Goal: Information Seeking & Learning: Learn about a topic

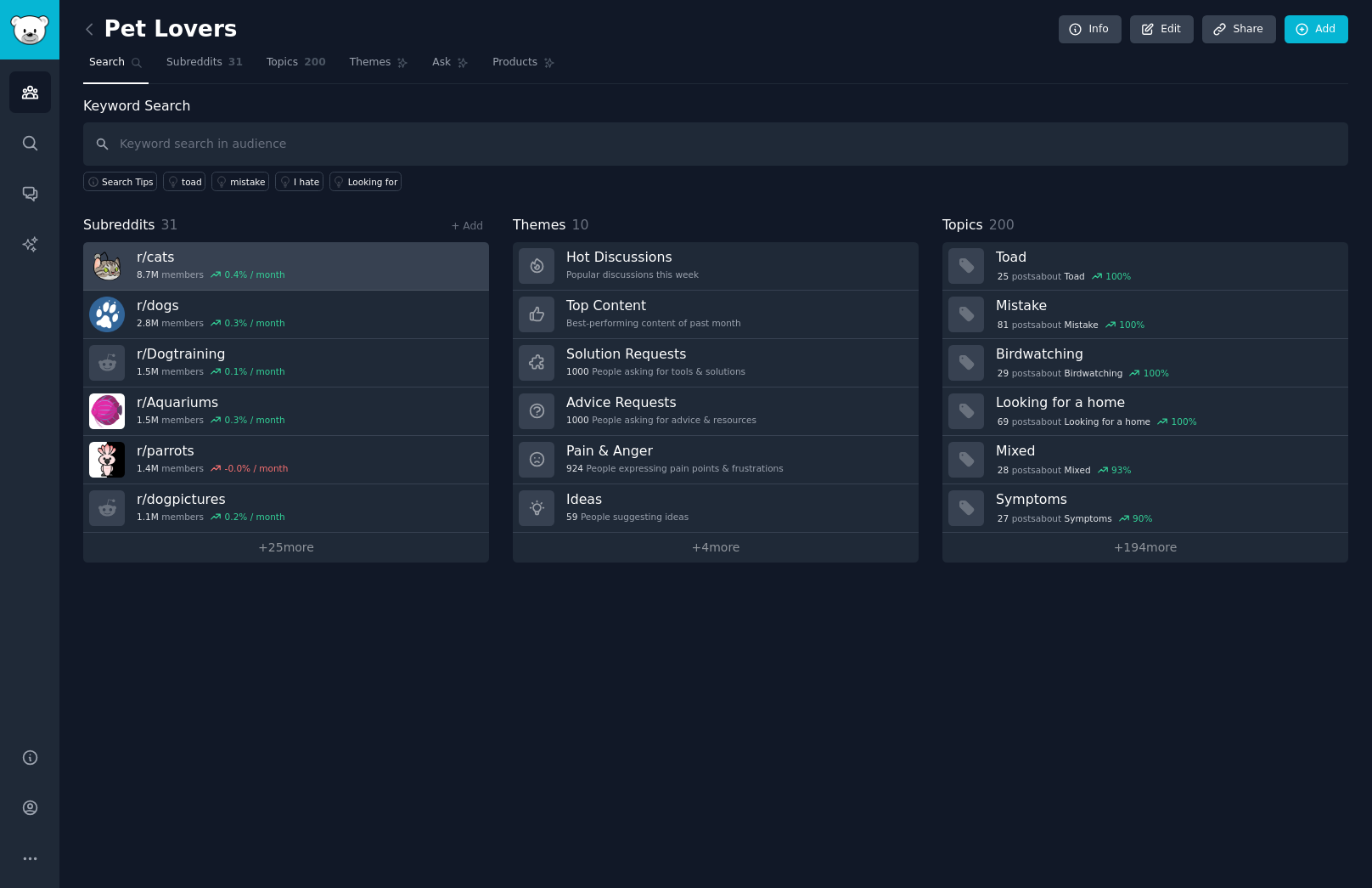
click at [209, 242] on link "r/ cats 8.7M members 0.4 % / month" at bounding box center [286, 266] width 406 height 49
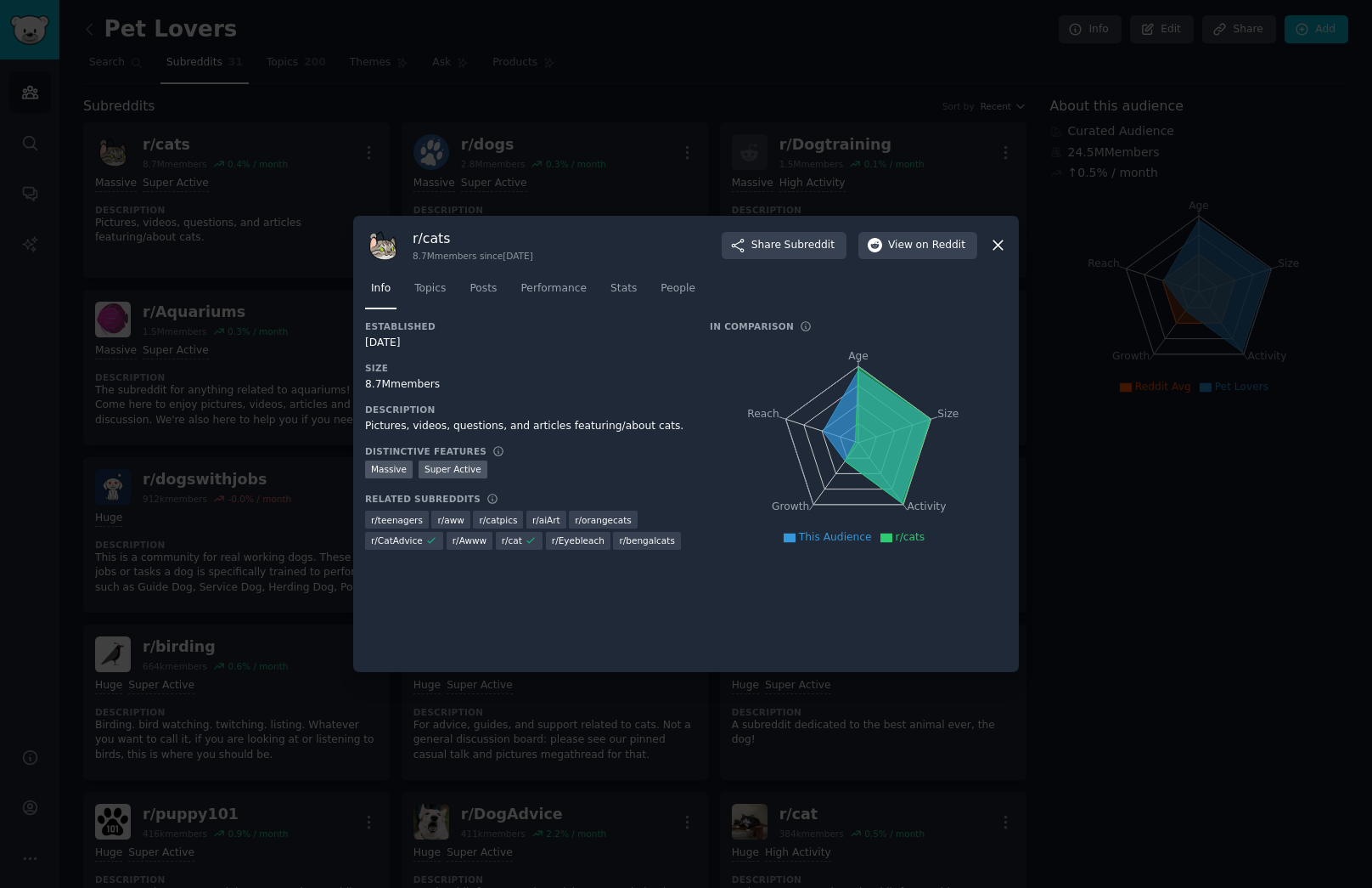
click at [217, 384] on div at bounding box center [686, 444] width 1372 height 888
click at [277, 274] on div at bounding box center [686, 444] width 1372 height 888
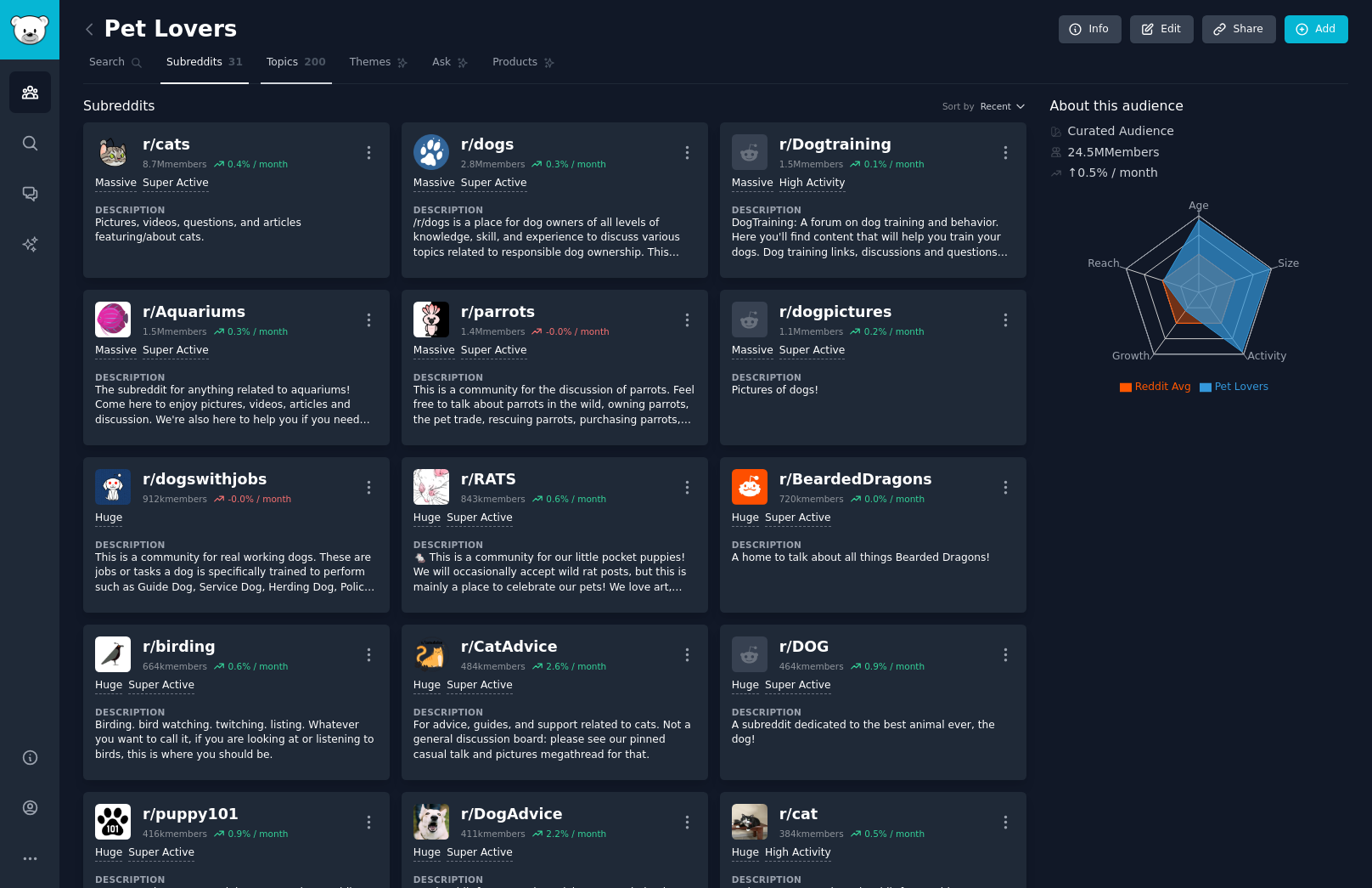
click at [280, 64] on span "Topics" at bounding box center [282, 63] width 31 height 15
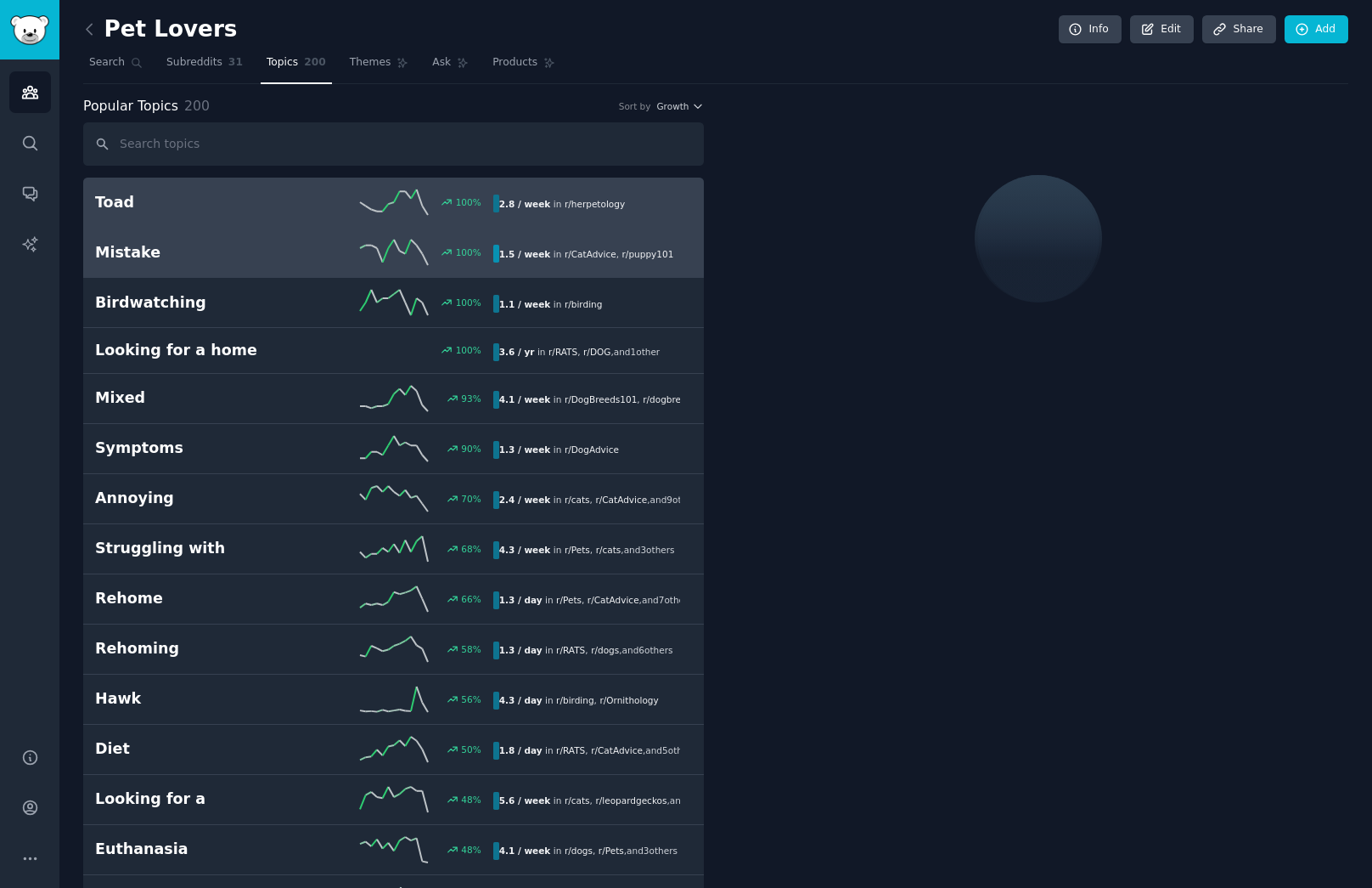
click at [315, 264] on div "100 %" at bounding box center [392, 252] width 198 height 26
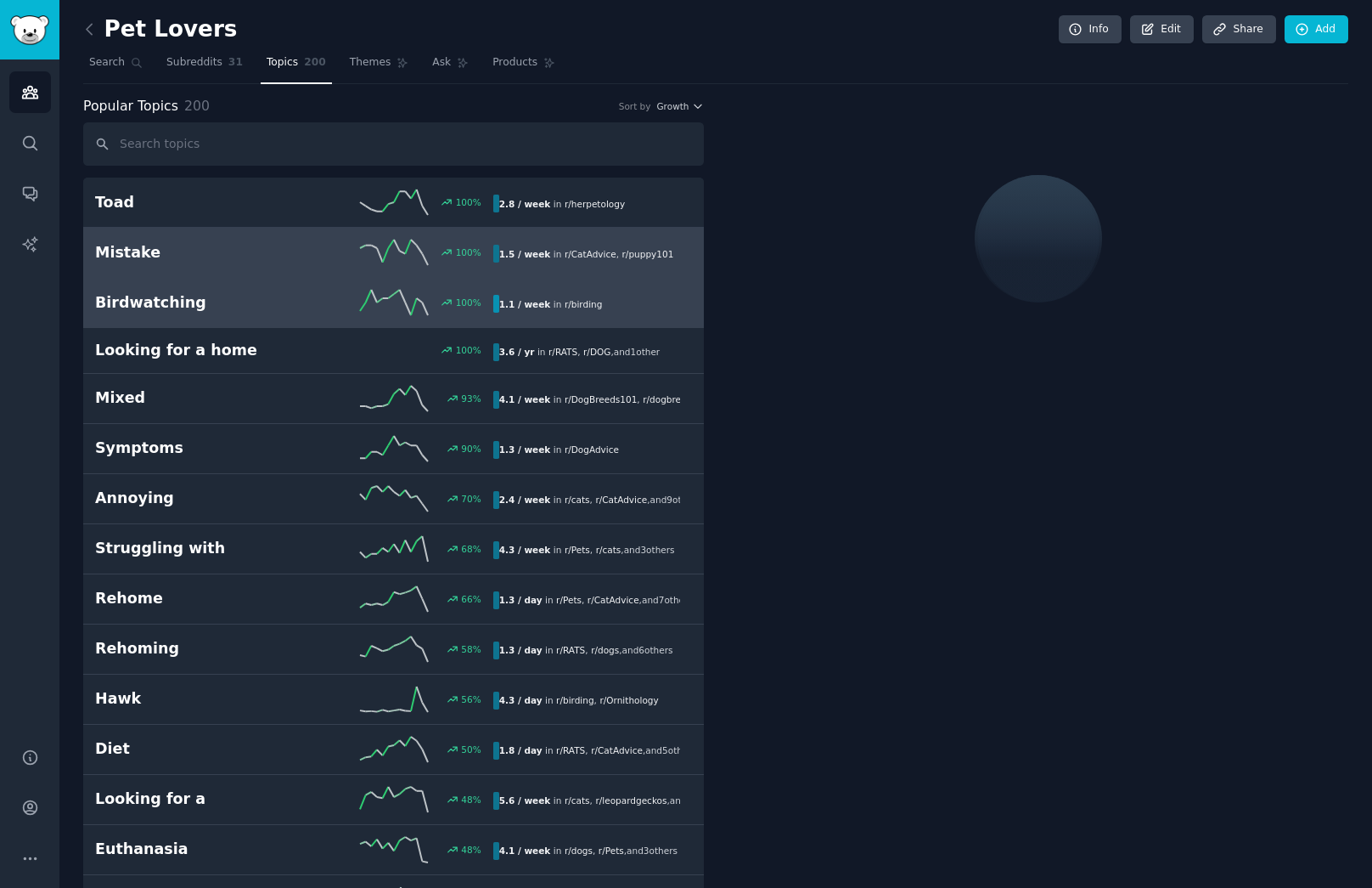
click at [317, 304] on div "100 %" at bounding box center [392, 302] width 198 height 26
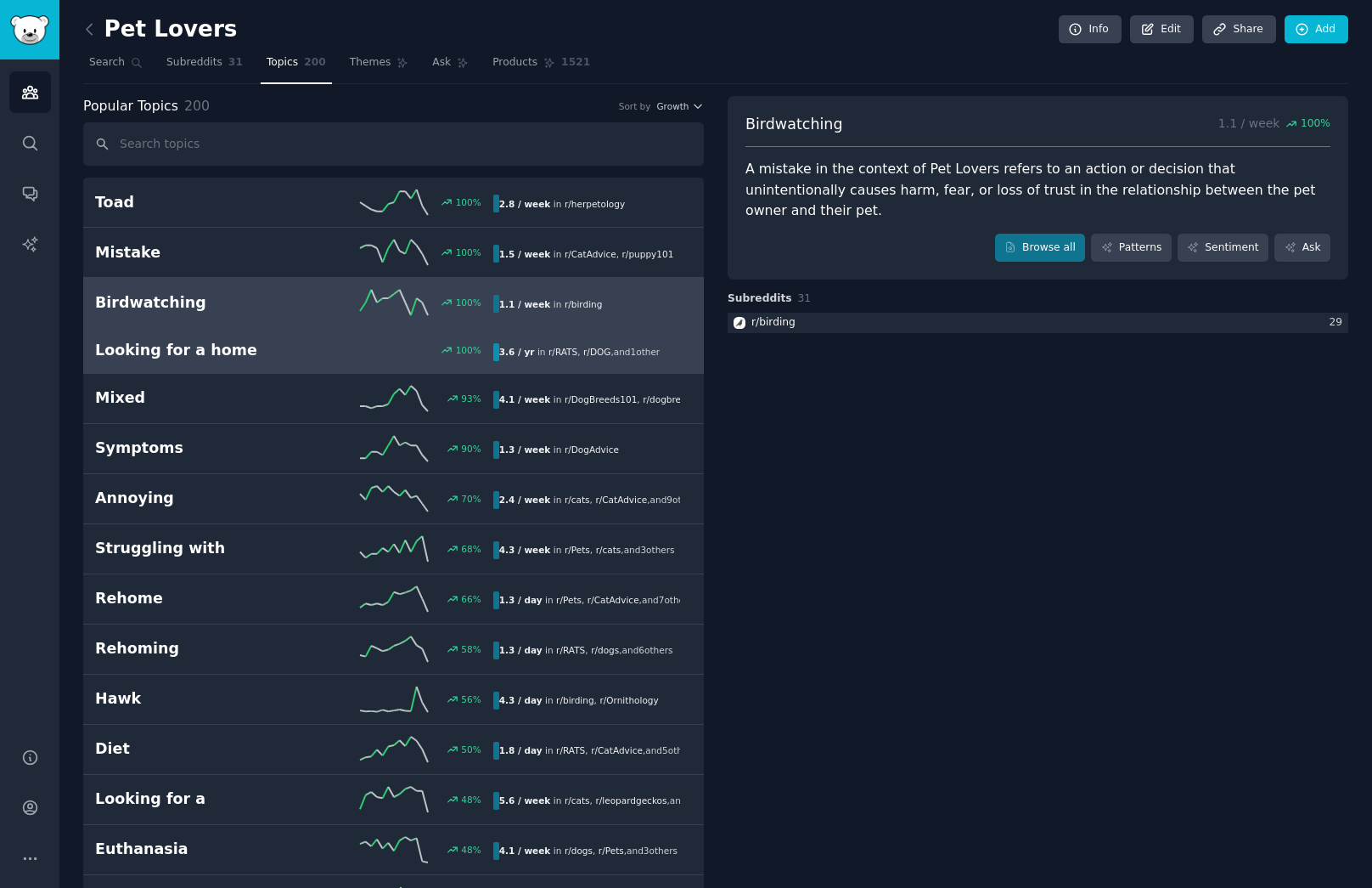
click at [323, 351] on div "100 %" at bounding box center [392, 350] width 198 height 12
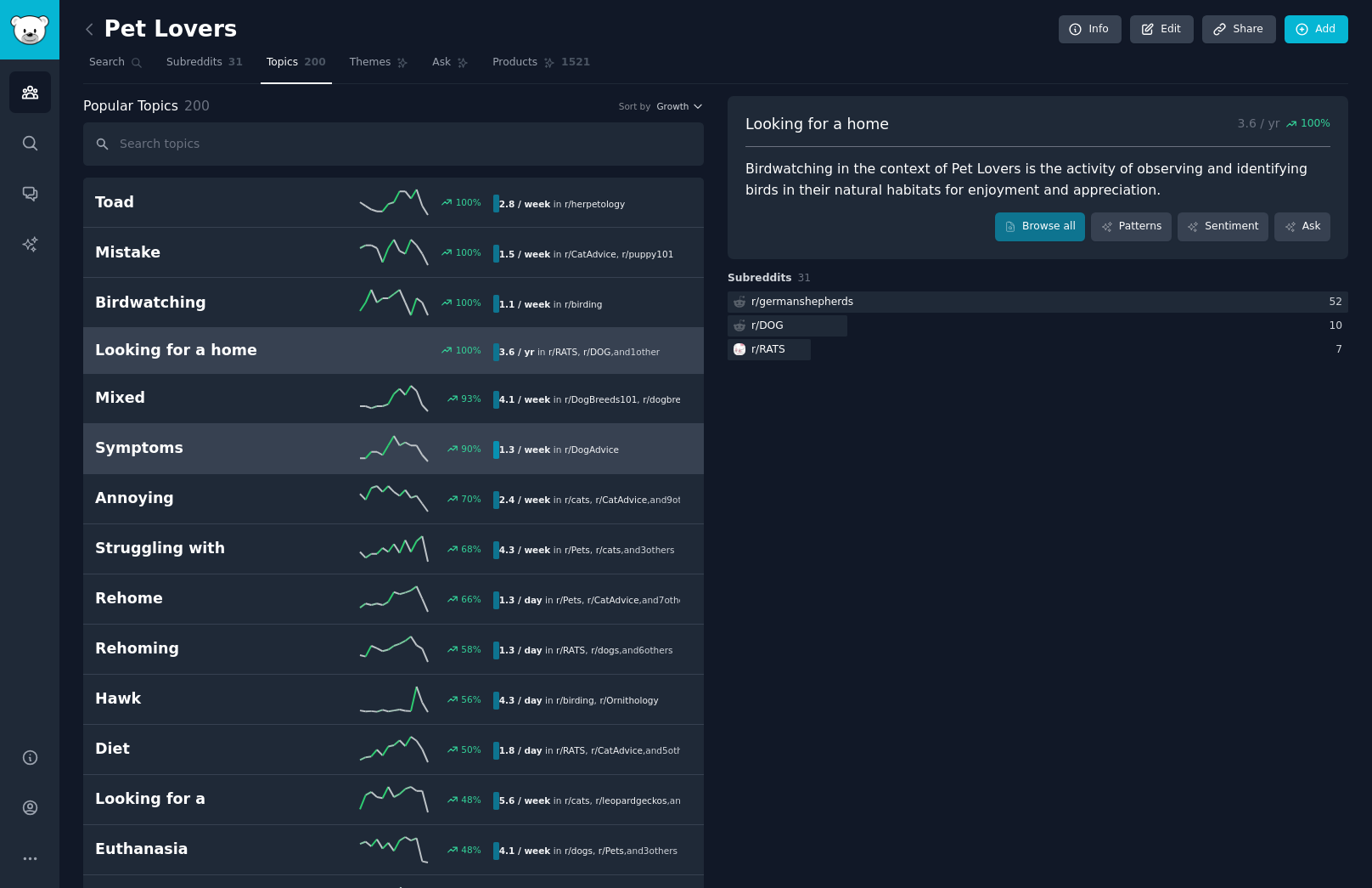
click at [363, 454] on icon at bounding box center [394, 449] width 68 height 26
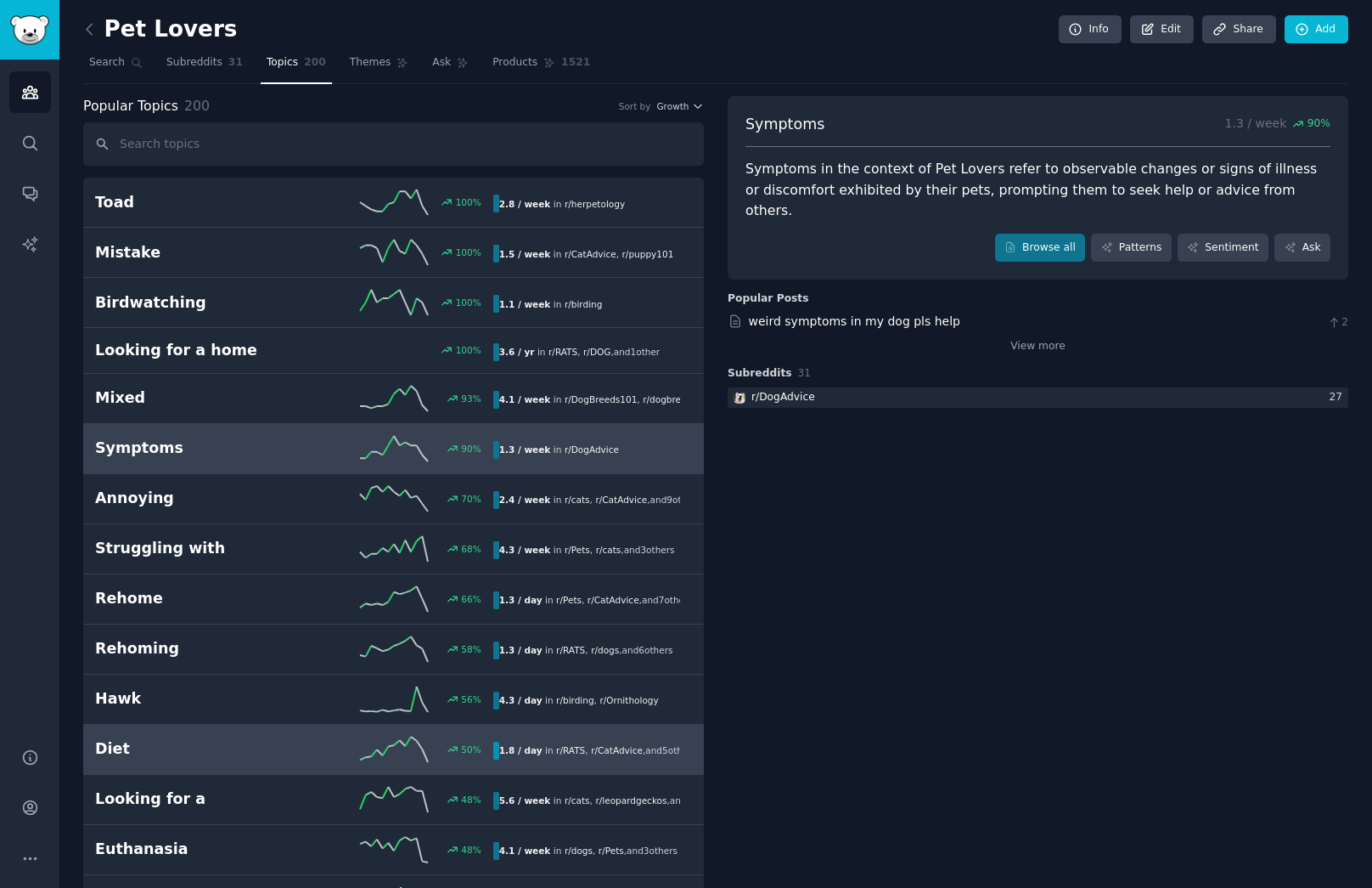
click at [336, 759] on div "50 %" at bounding box center [392, 749] width 198 height 26
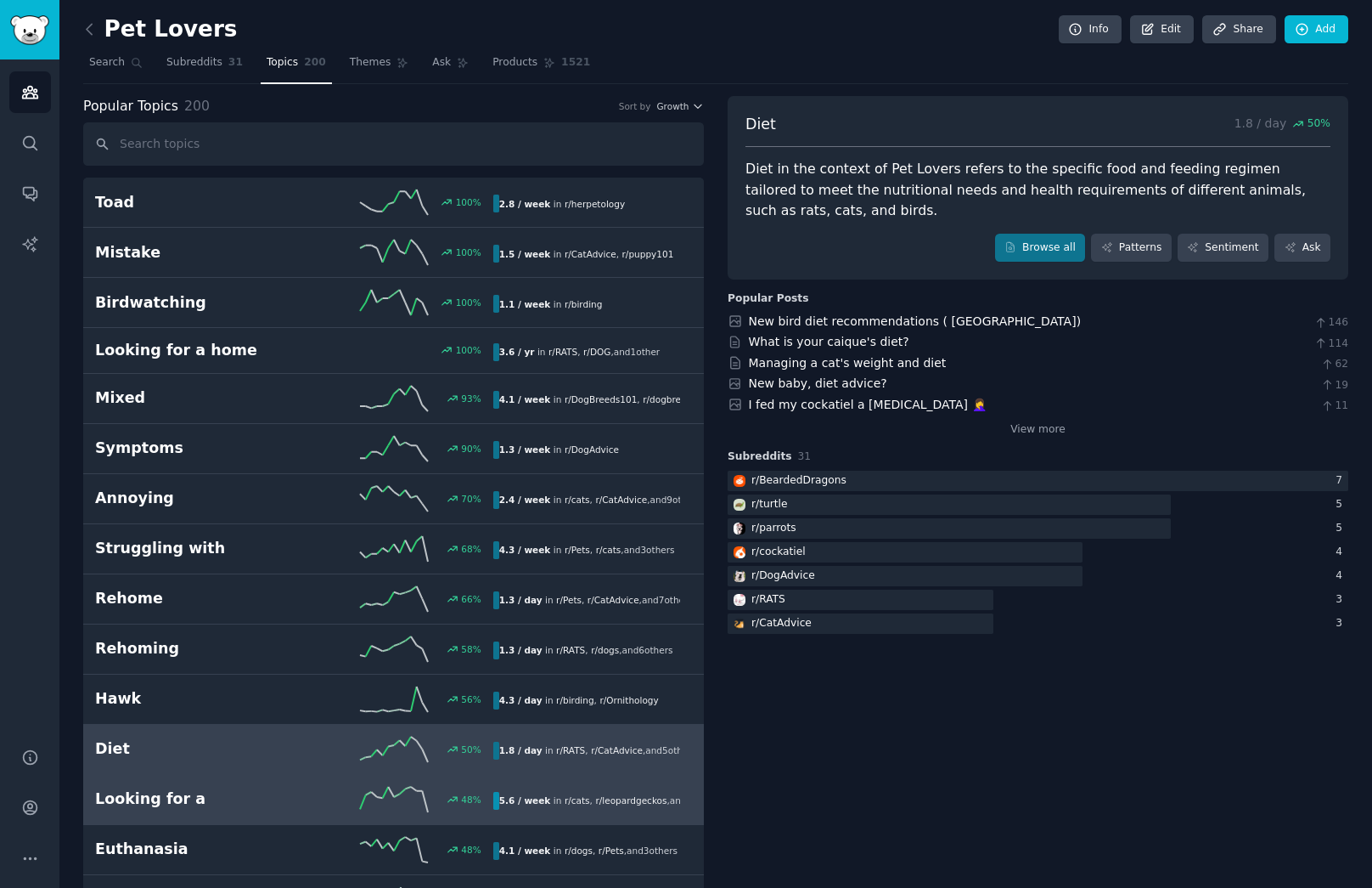
click at [289, 775] on link "Looking for a 48 % 5.6 / week in r/ cats , r/ leopardgeckos , and 4 other s" at bounding box center [393, 799] width 620 height 50
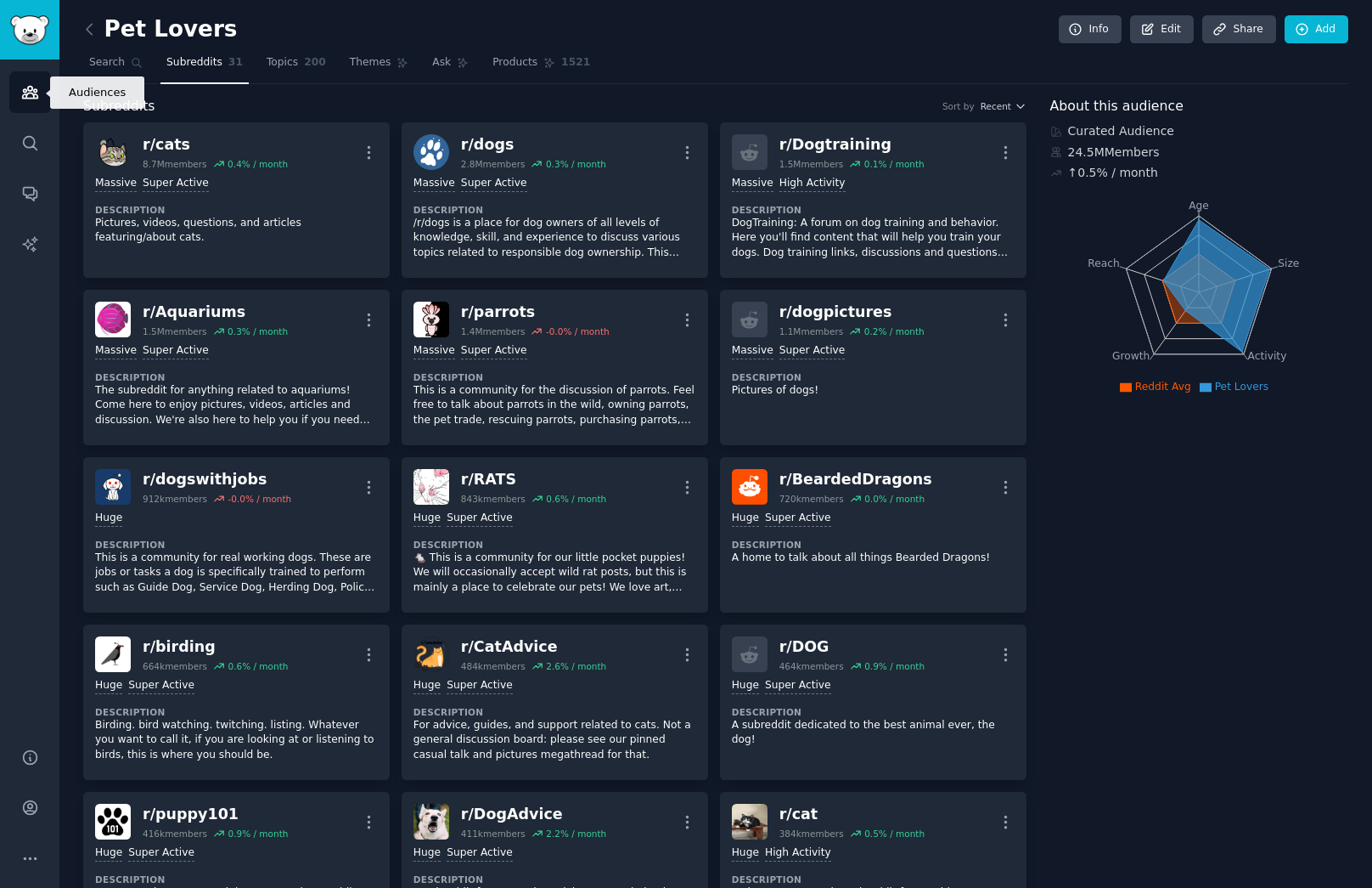
click at [28, 77] on link "Audiences" at bounding box center [30, 92] width 42 height 42
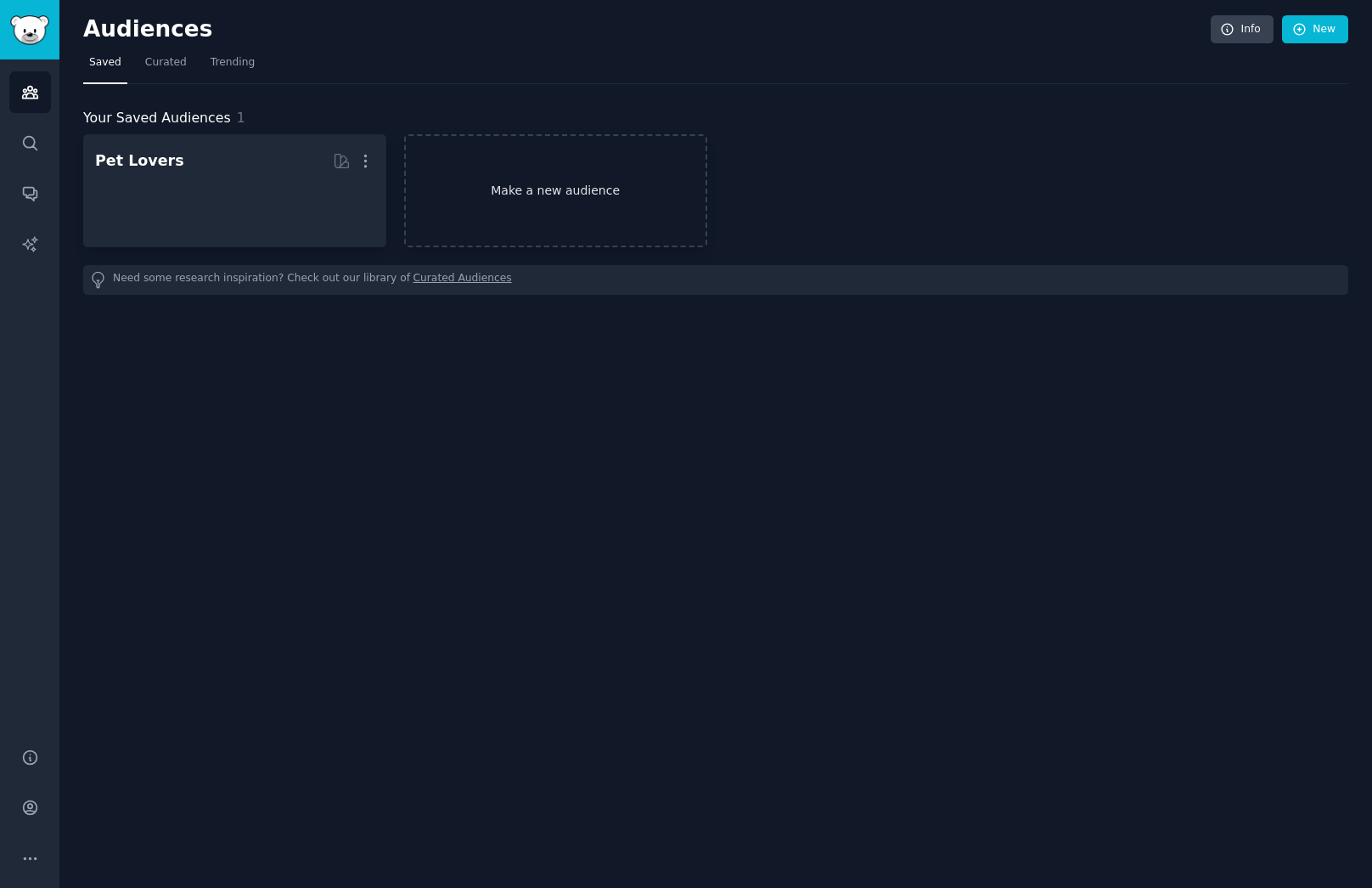
click at [497, 187] on link "Make a new audience" at bounding box center [556, 191] width 303 height 113
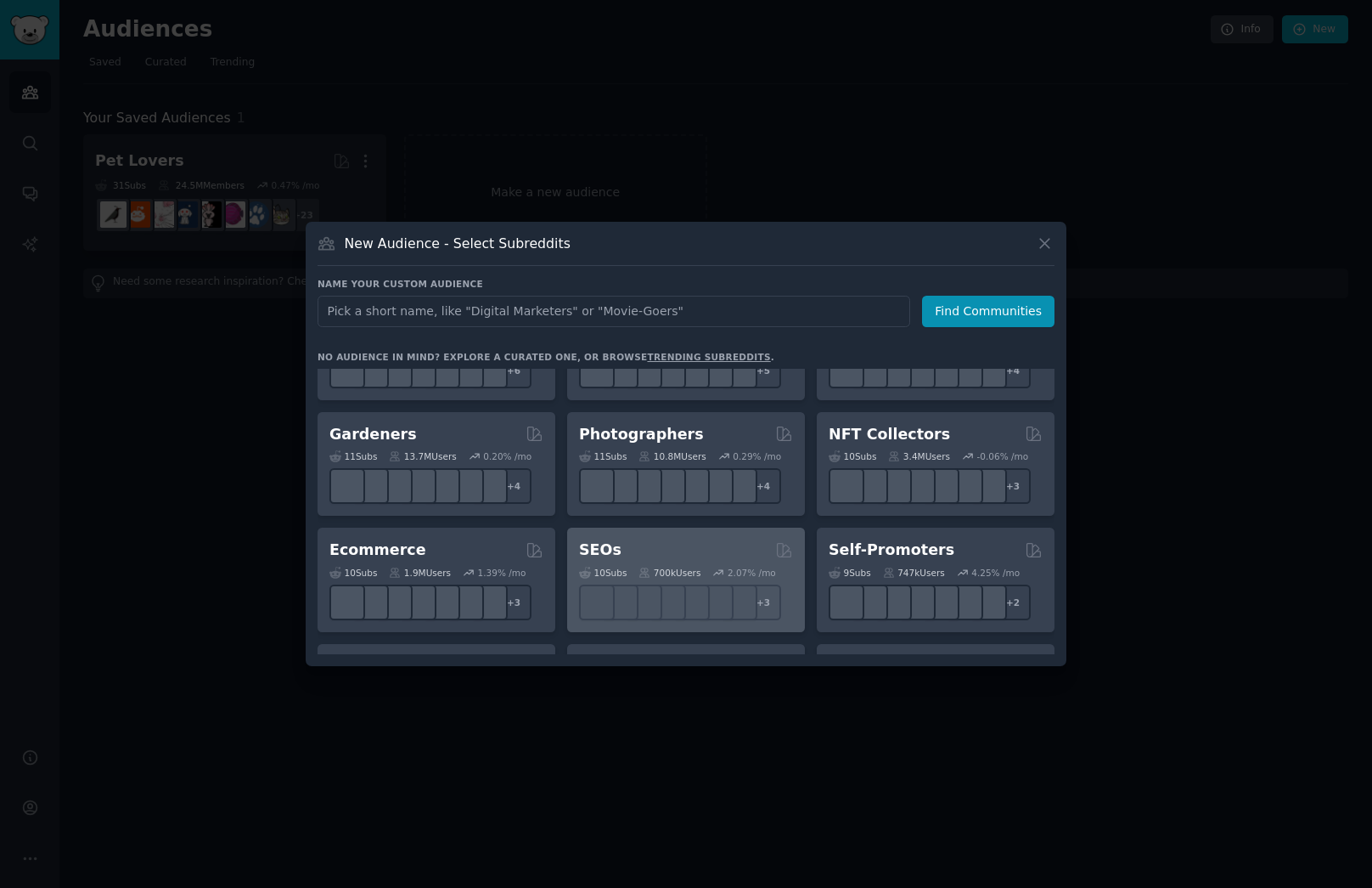
scroll to position [508, 0]
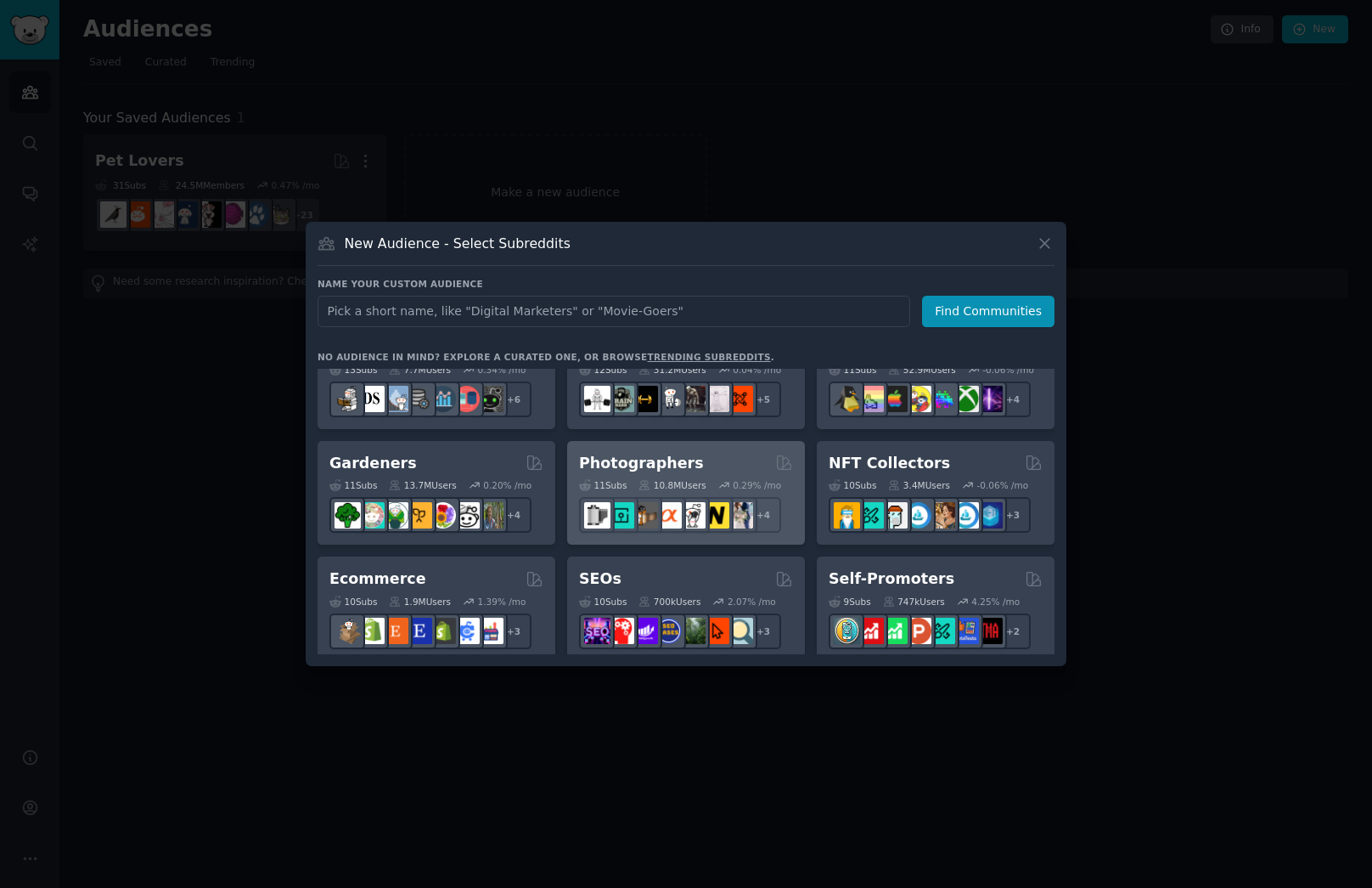
click at [717, 460] on div "Photographers" at bounding box center [685, 463] width 214 height 21
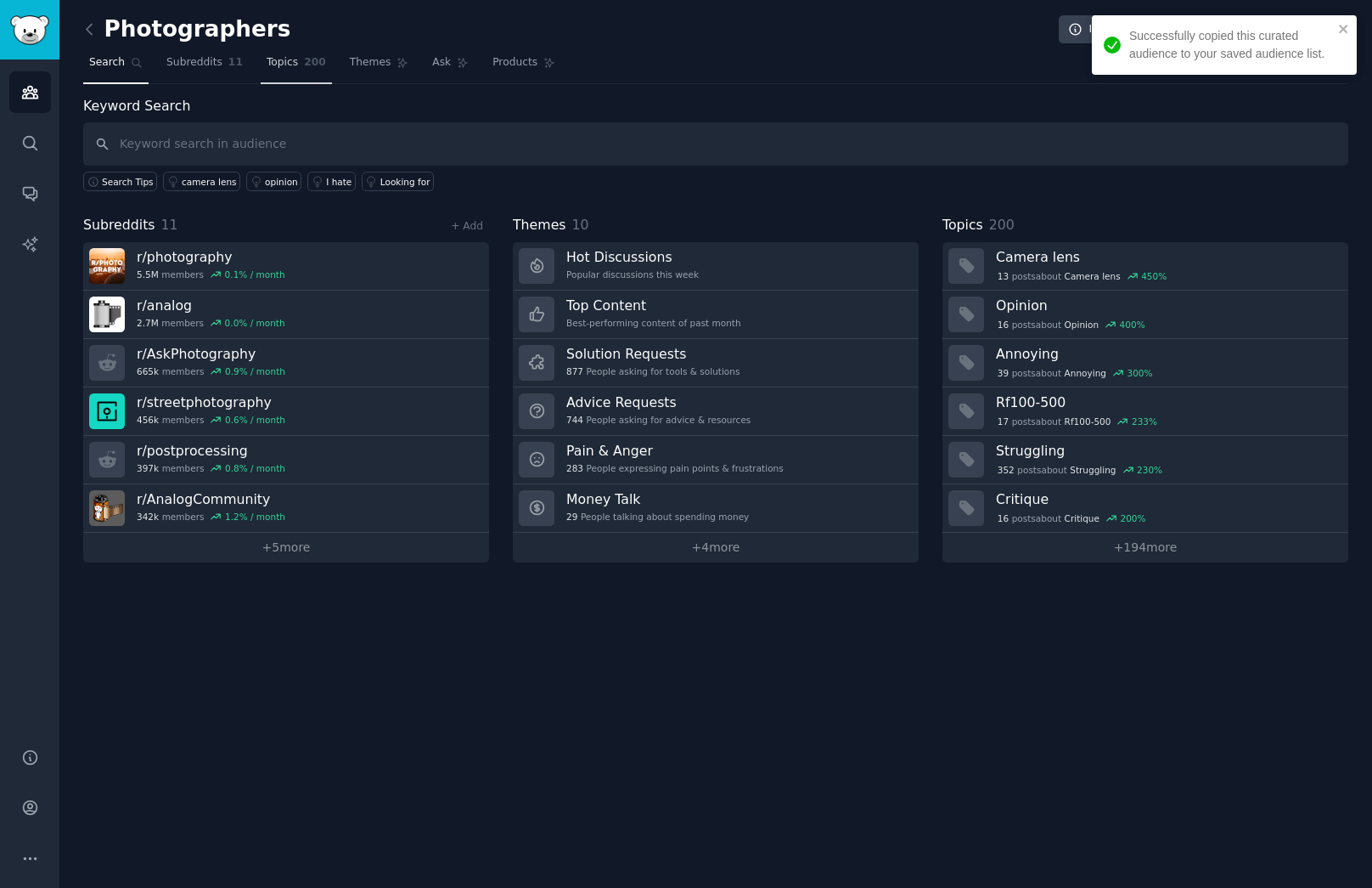
click at [312, 66] on span "200" at bounding box center [315, 63] width 22 height 15
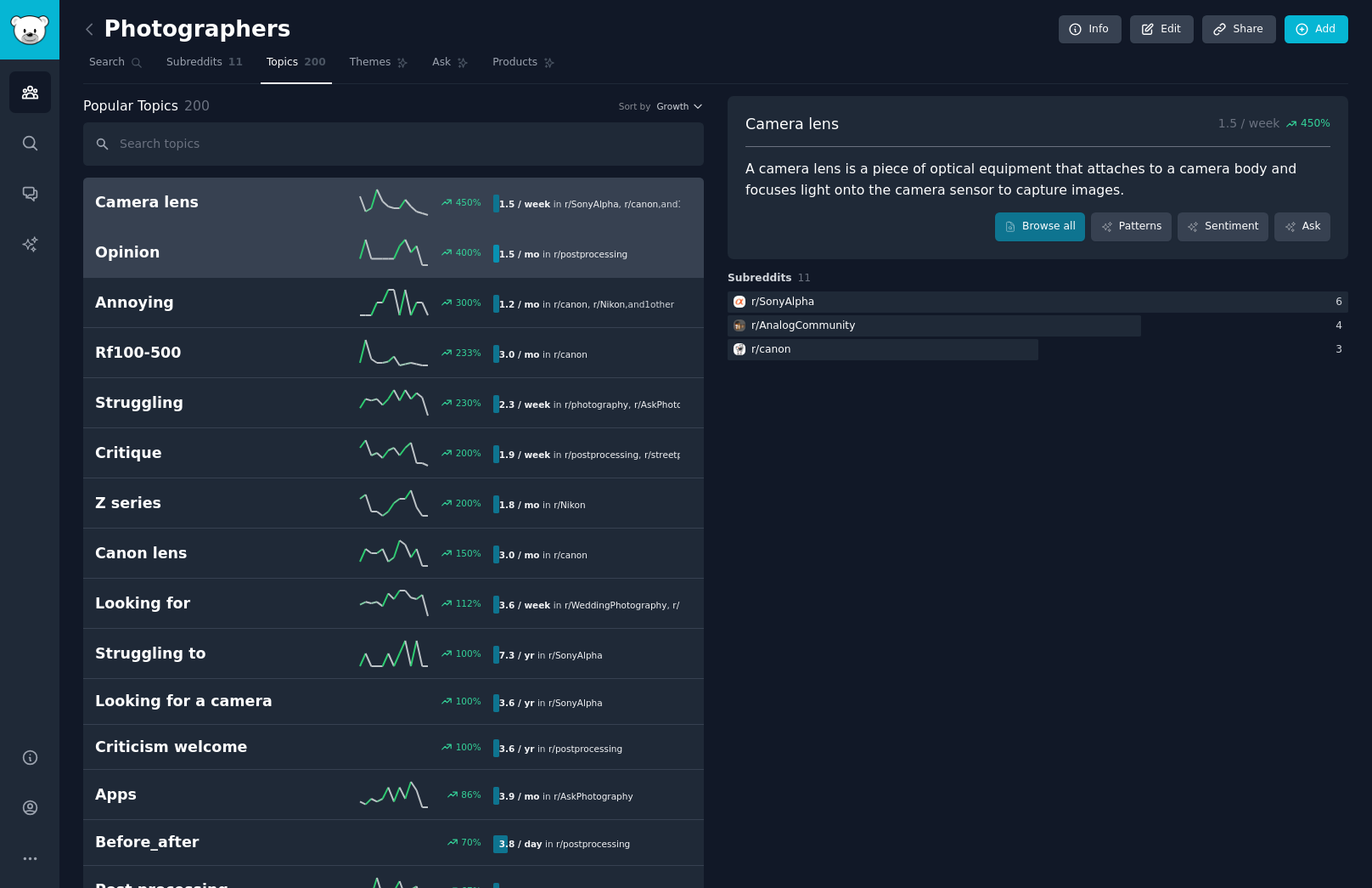
click at [238, 250] on h2 "Opinion" at bounding box center [194, 252] width 198 height 21
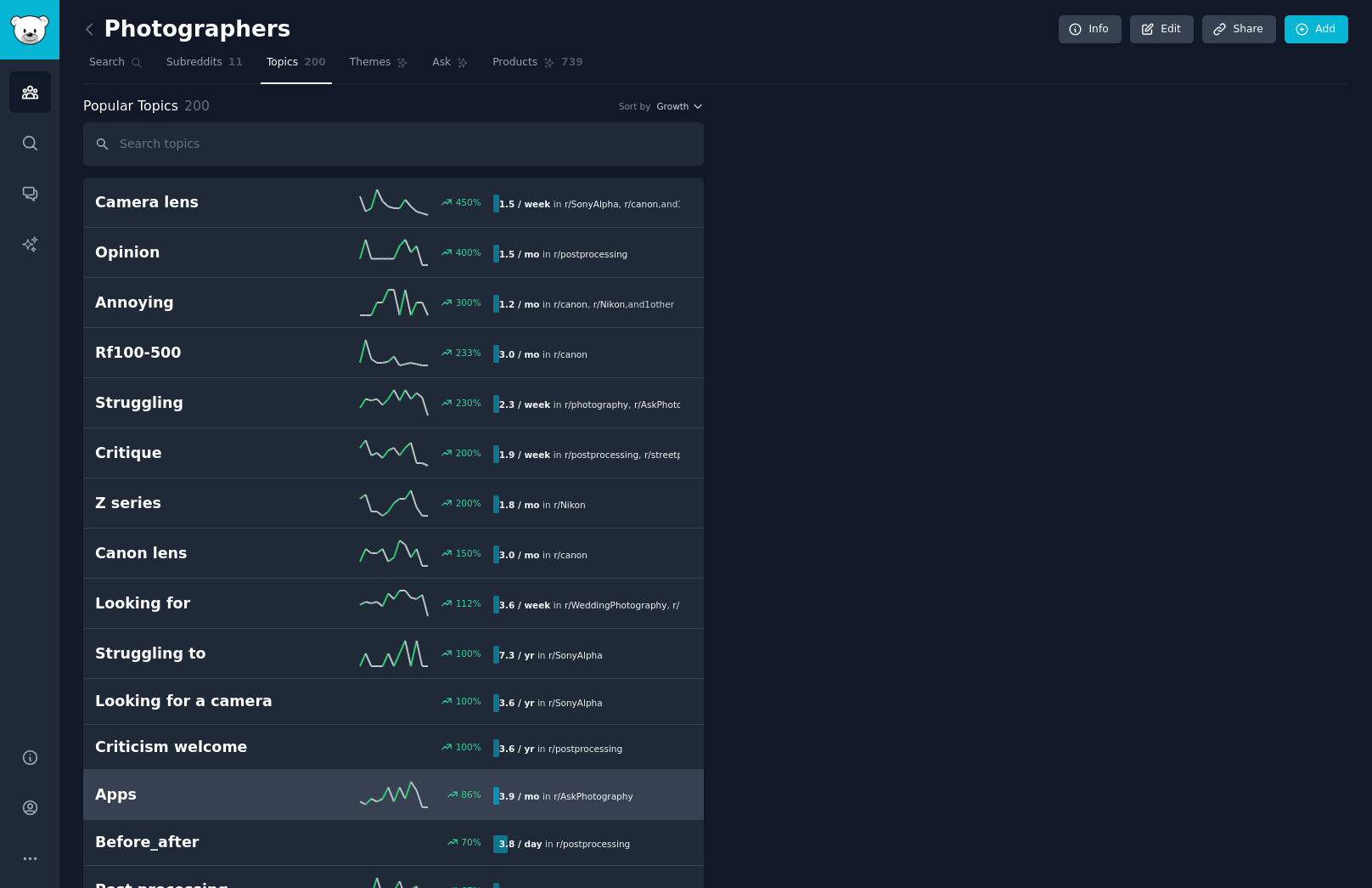
click at [283, 776] on link "Apps 86 % 3.9 / mo in r/ AskPhotography" at bounding box center [393, 794] width 620 height 50
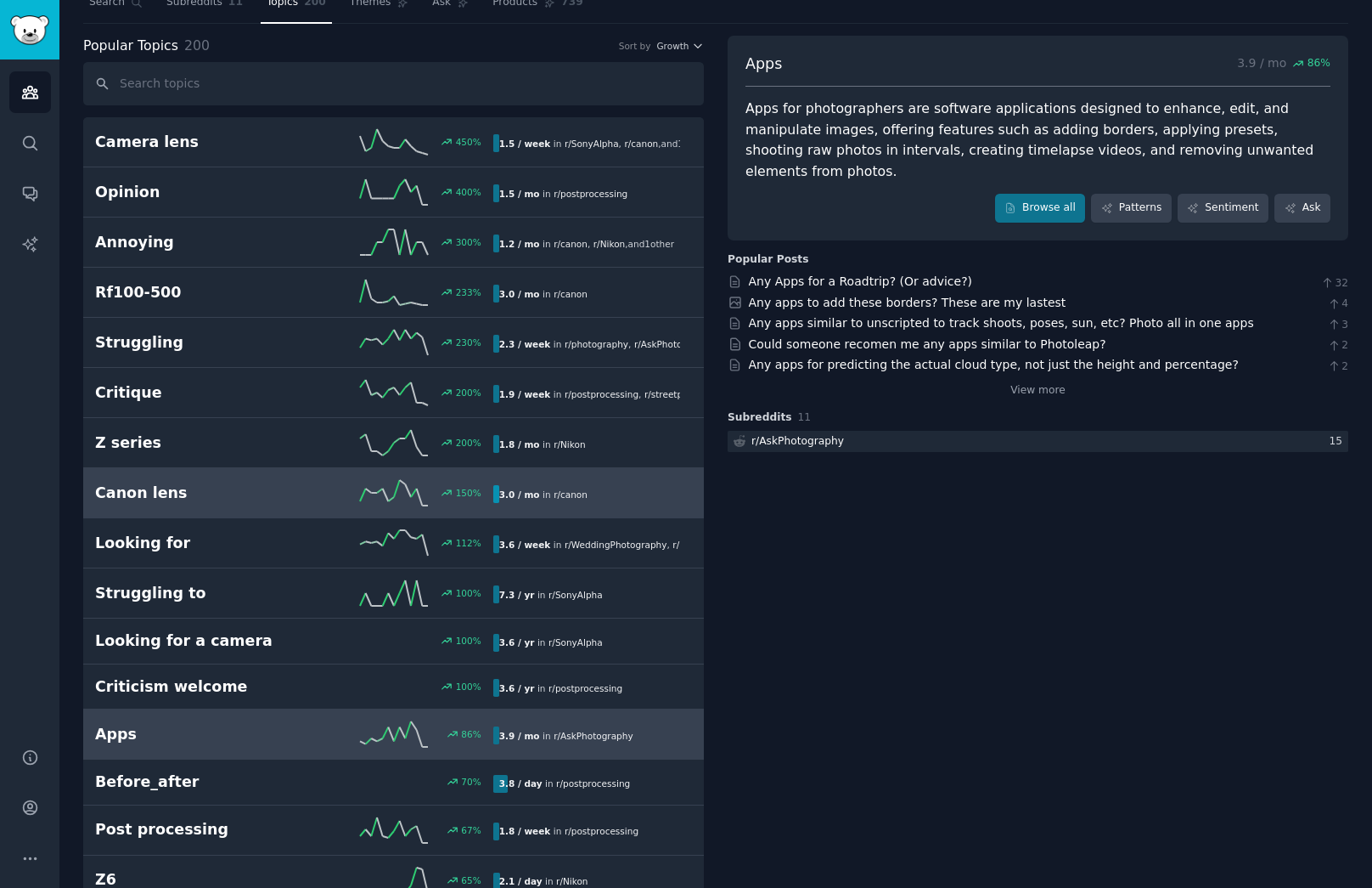
scroll to position [62, 0]
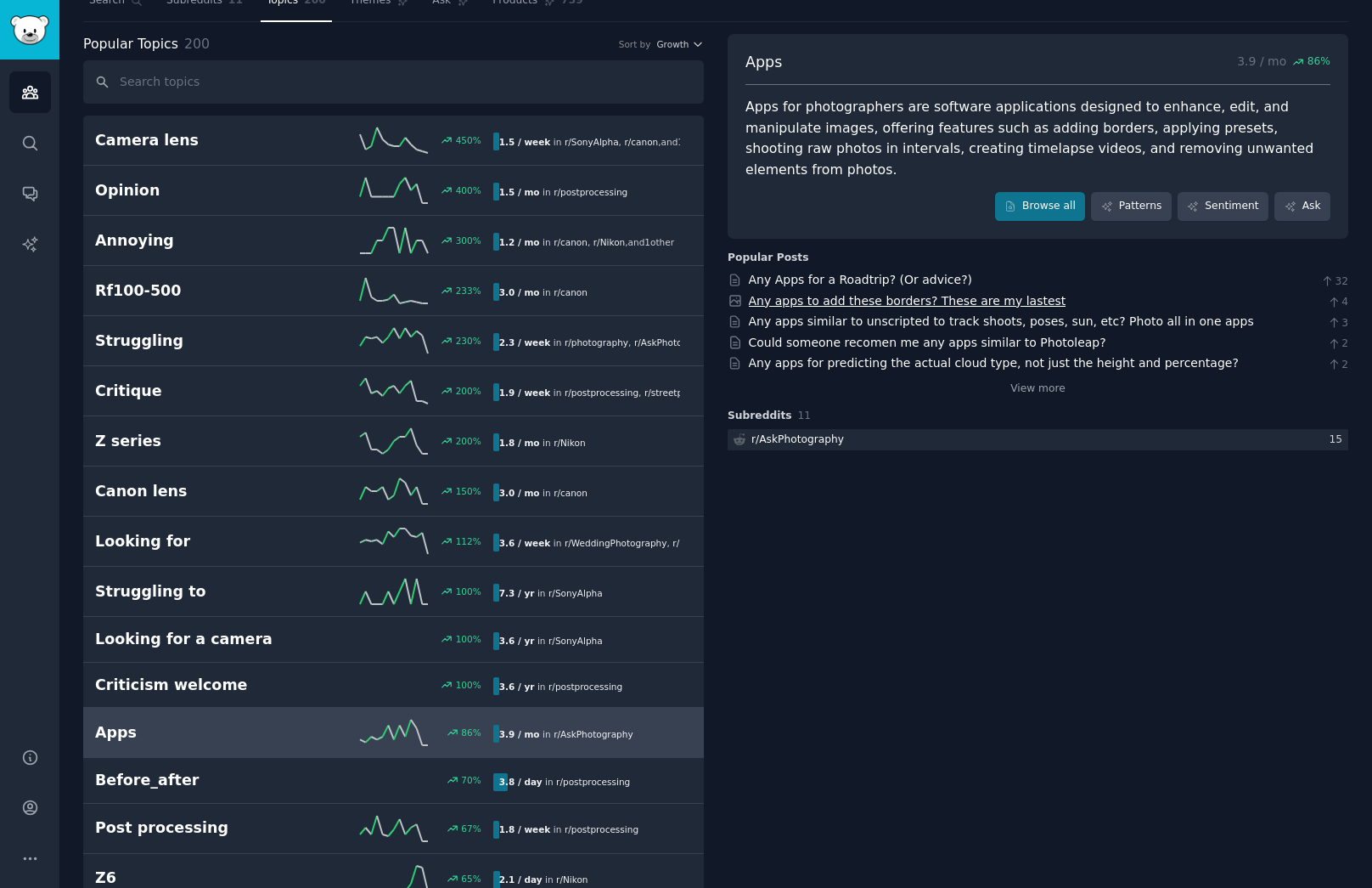
click at [1005, 294] on link "Any apps to add these borders? These are my lastest" at bounding box center [907, 301] width 317 height 14
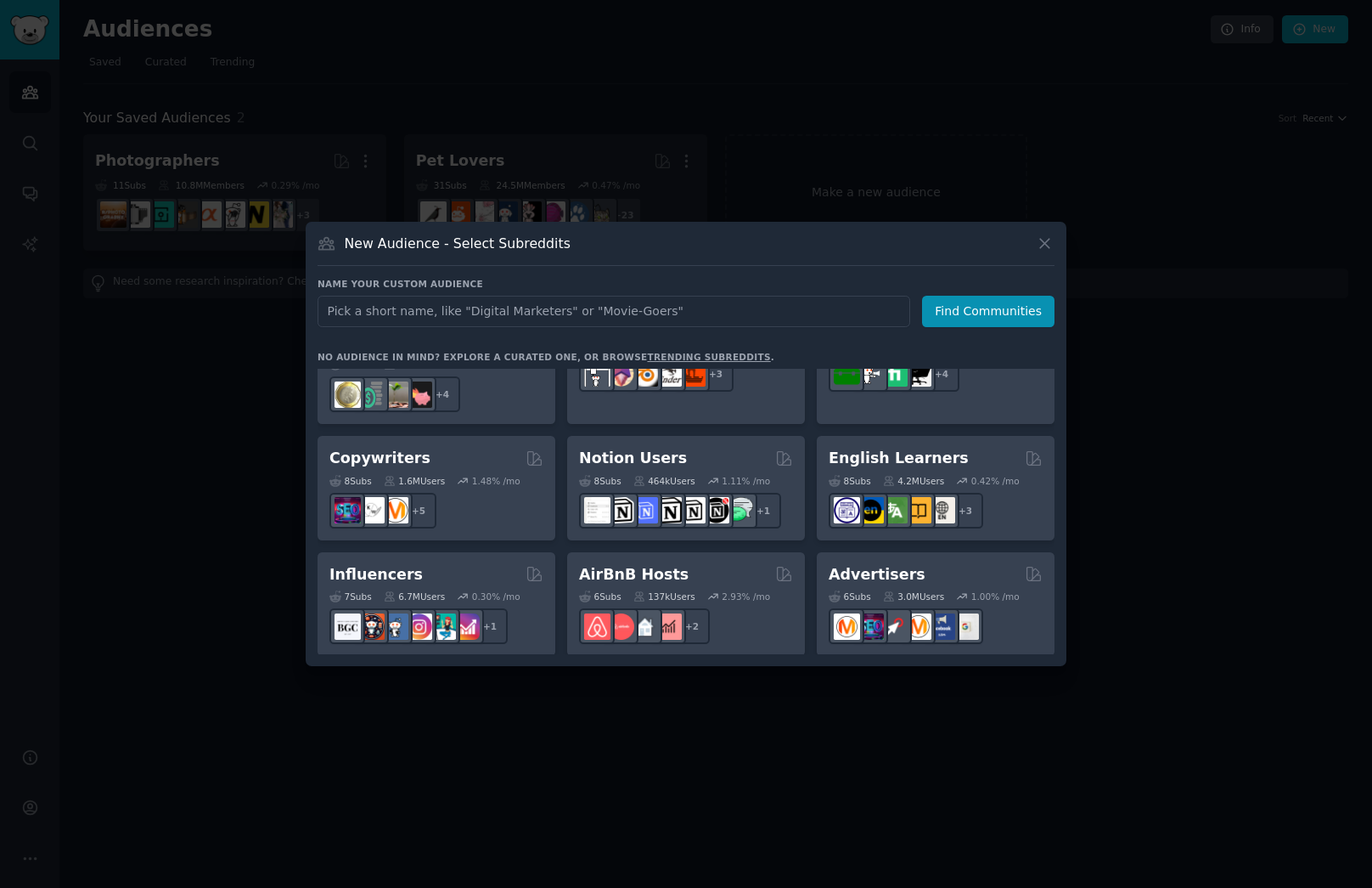
scroll to position [994, 0]
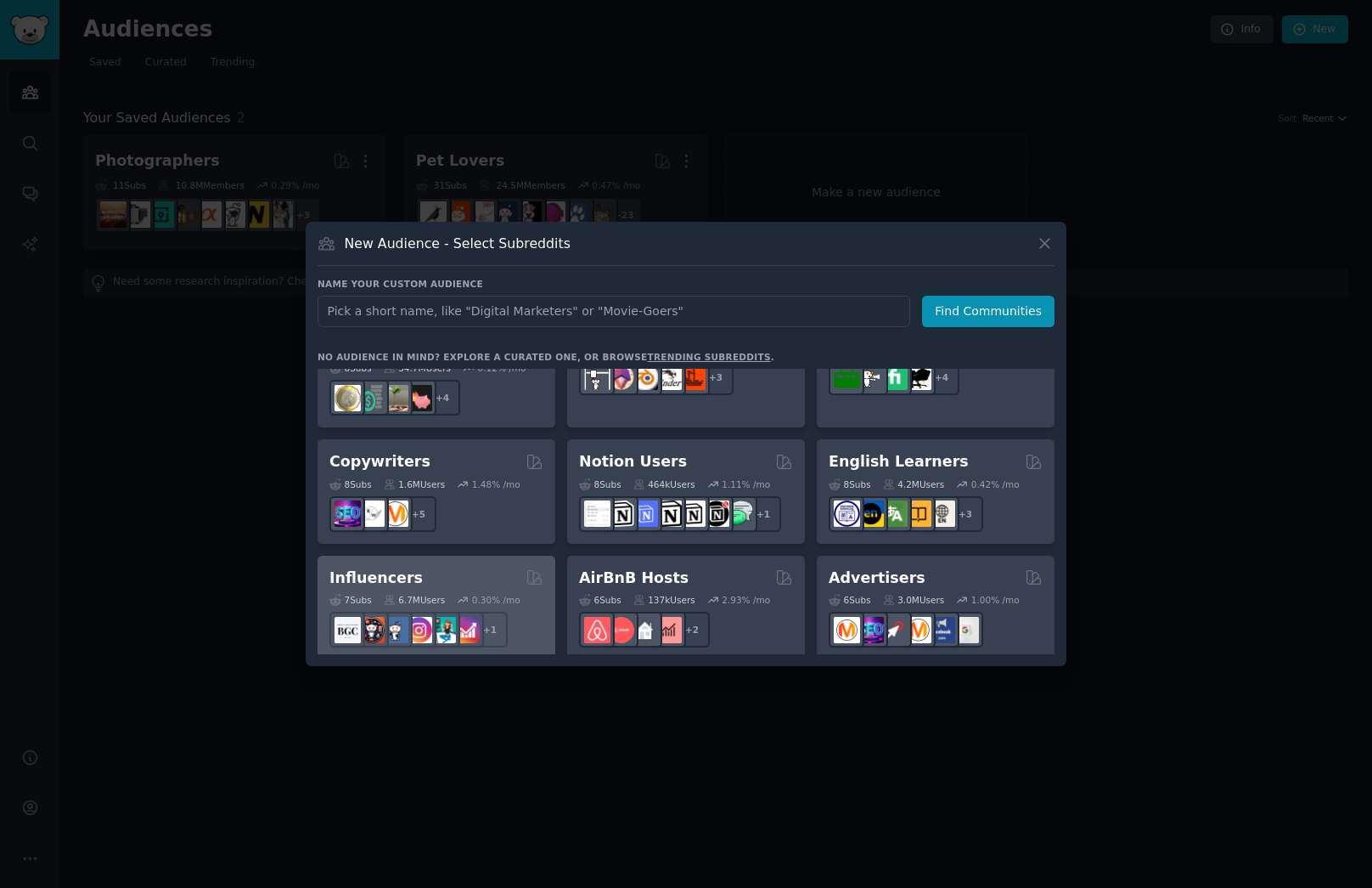
click at [468, 567] on div "Influencers" at bounding box center [436, 577] width 214 height 21
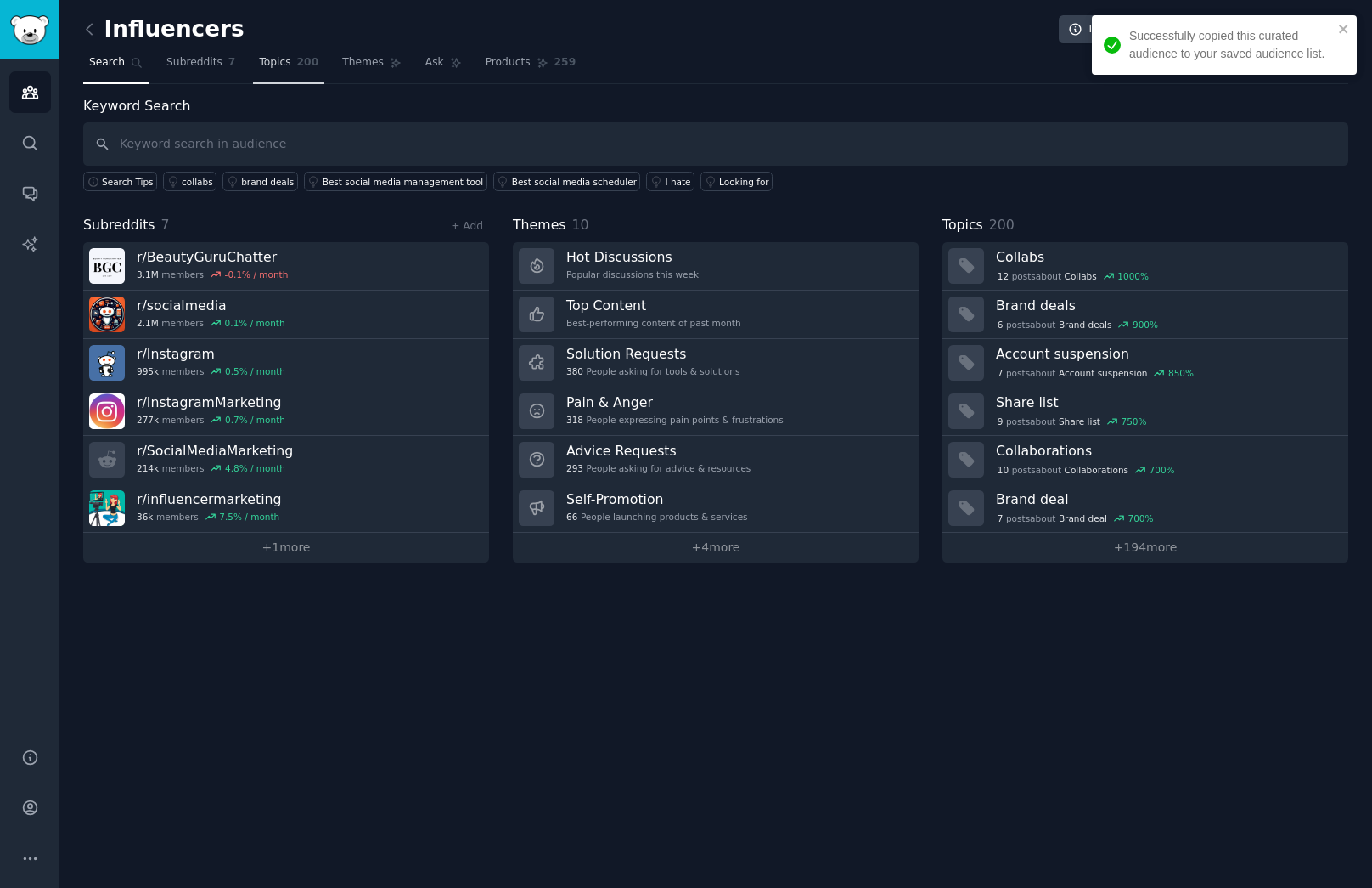
click at [280, 60] on span "Topics" at bounding box center [274, 63] width 31 height 15
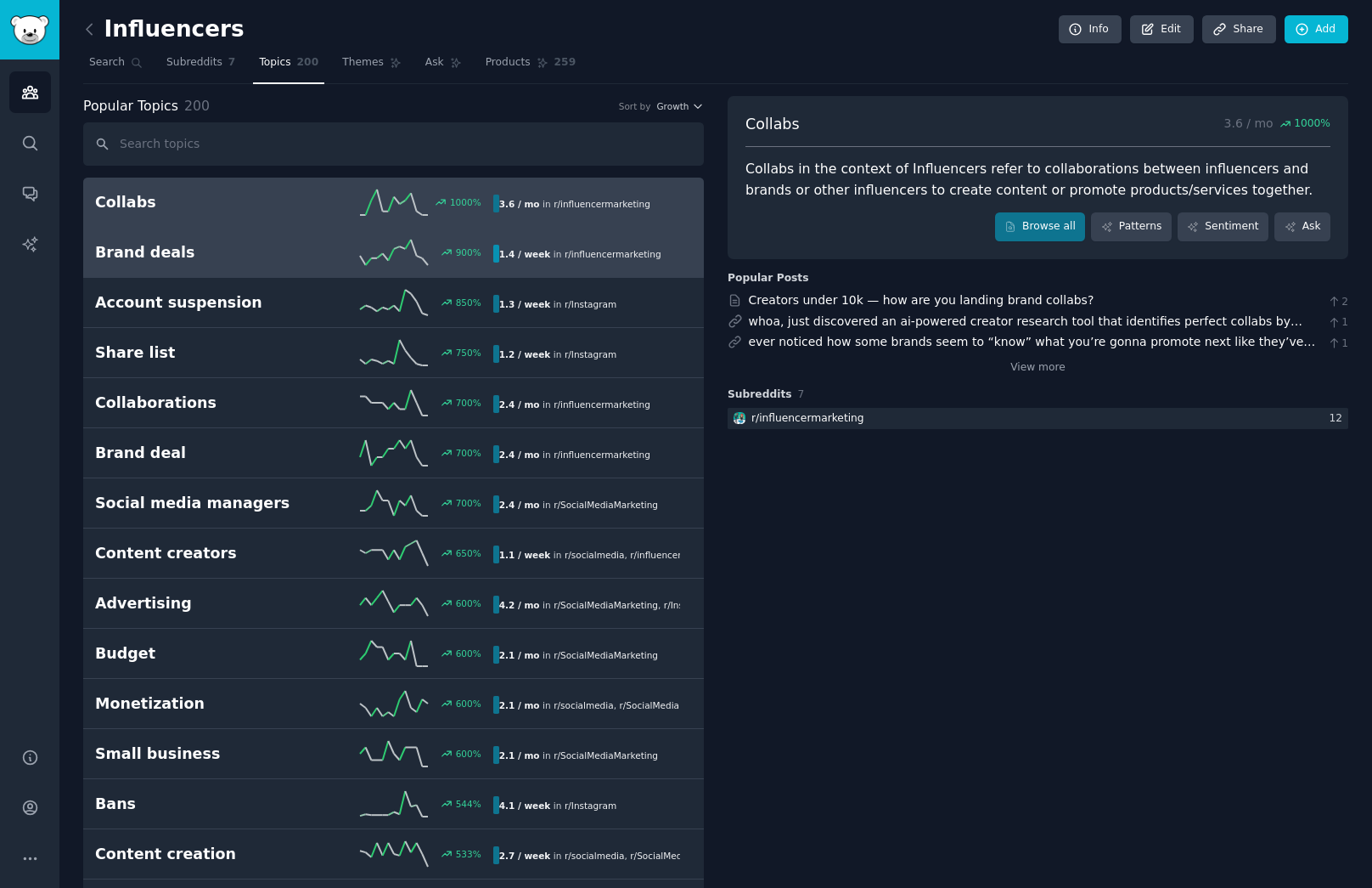
click at [228, 250] on h2 "Brand deals" at bounding box center [194, 252] width 198 height 21
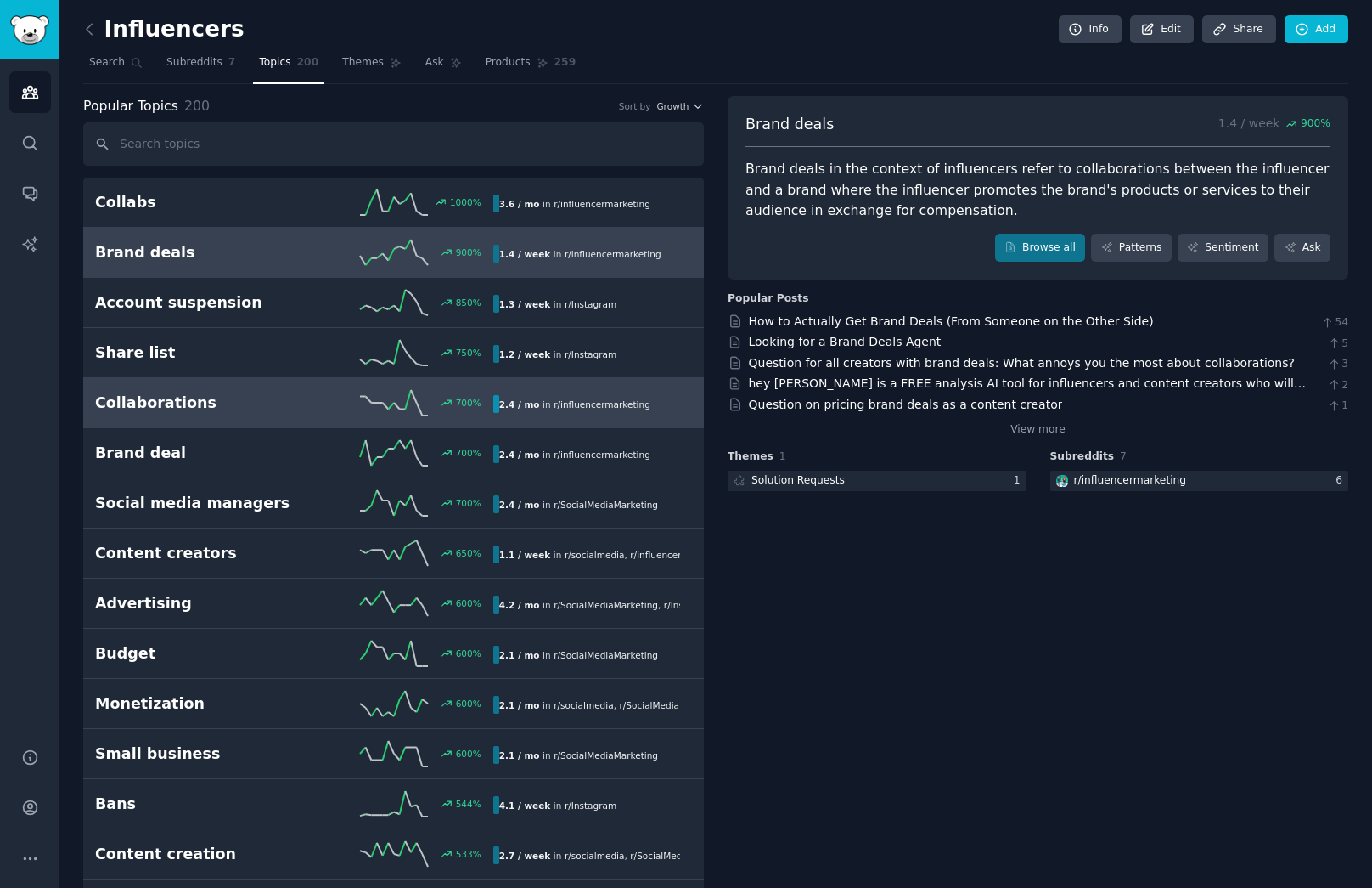
click at [240, 405] on h2 "Collaborations" at bounding box center [194, 403] width 198 height 21
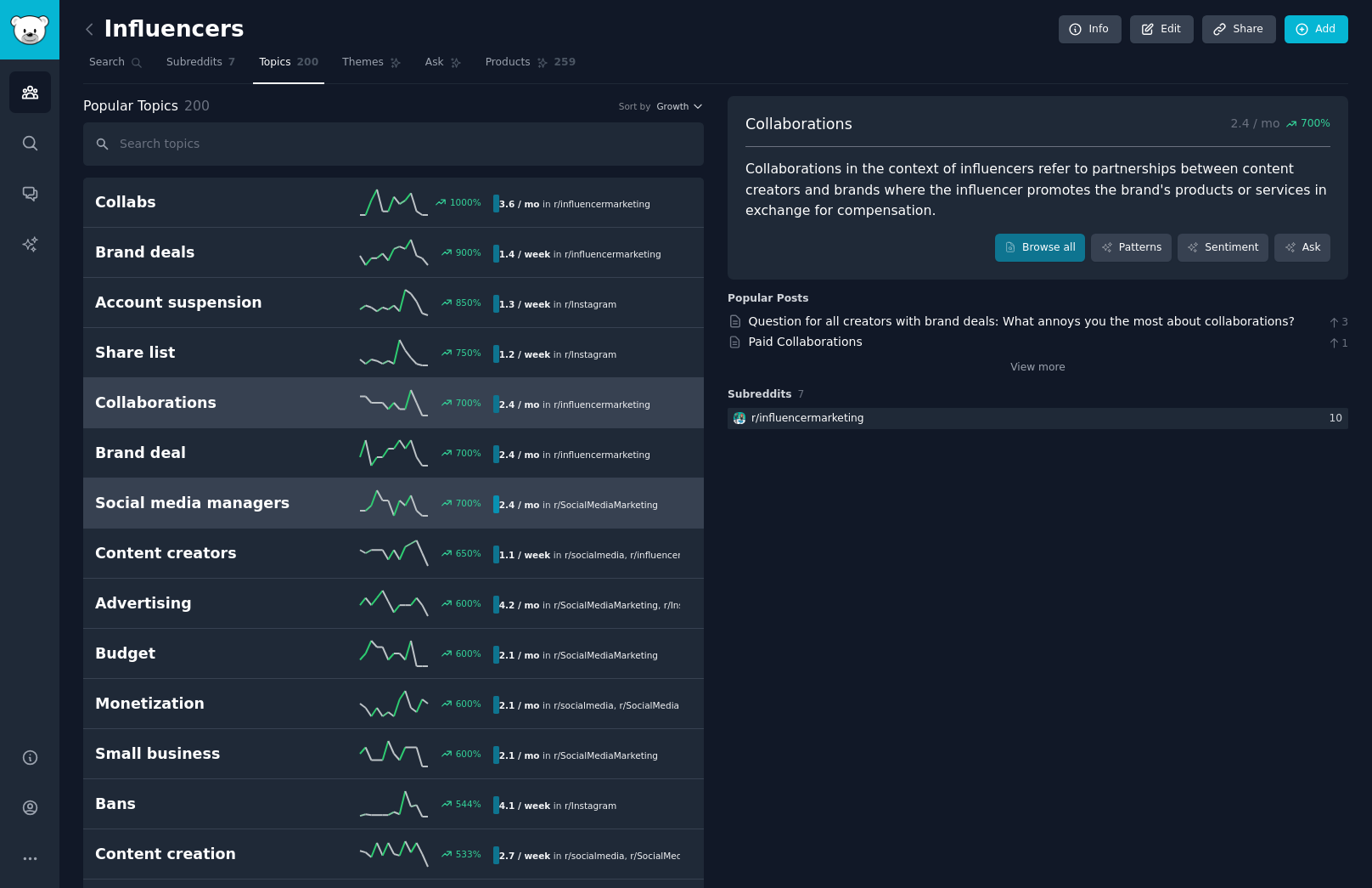
click at [253, 504] on h2 "Social media managers" at bounding box center [194, 503] width 198 height 21
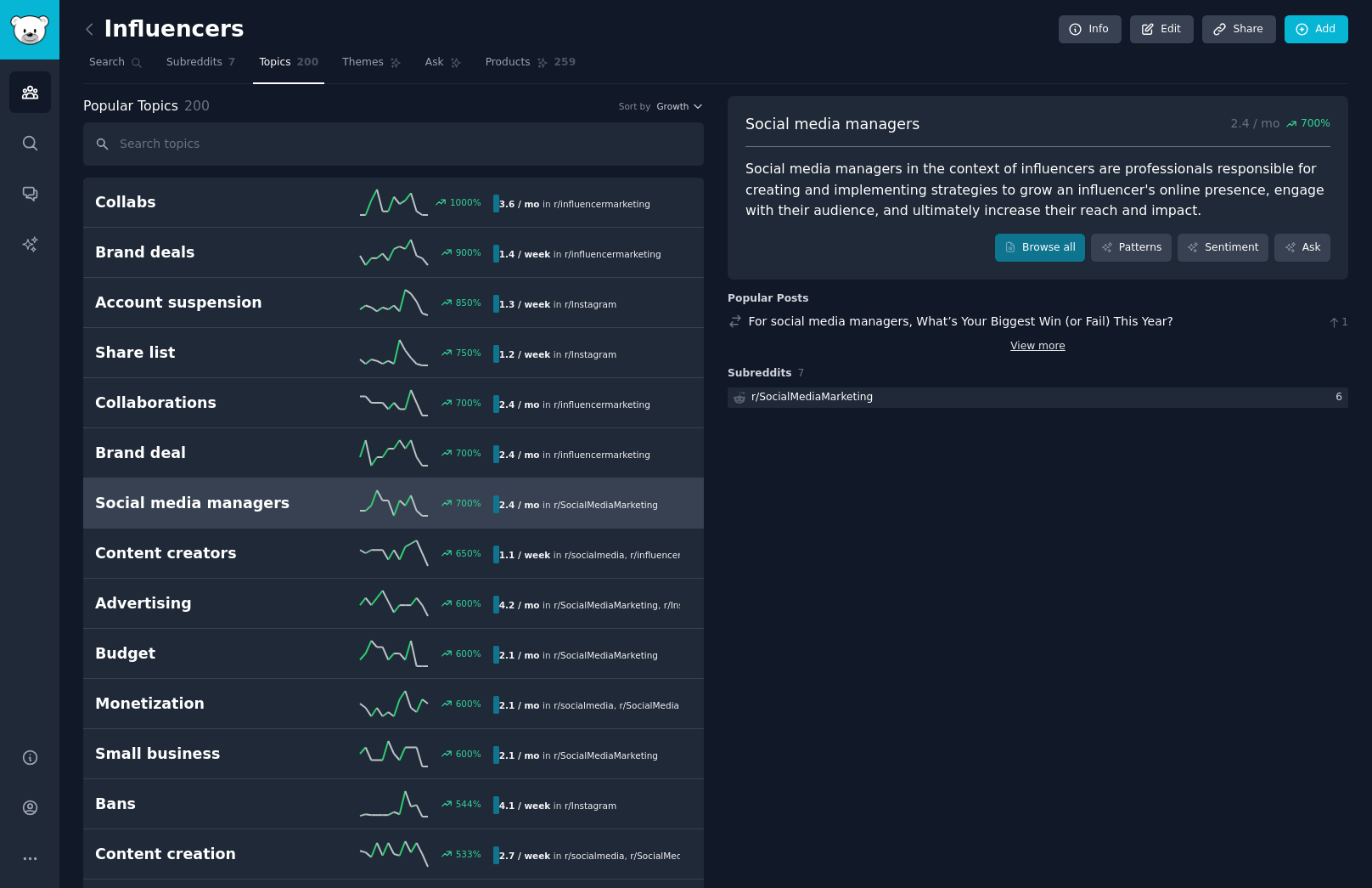
click at [1035, 345] on link "View more" at bounding box center [1038, 347] width 55 height 15
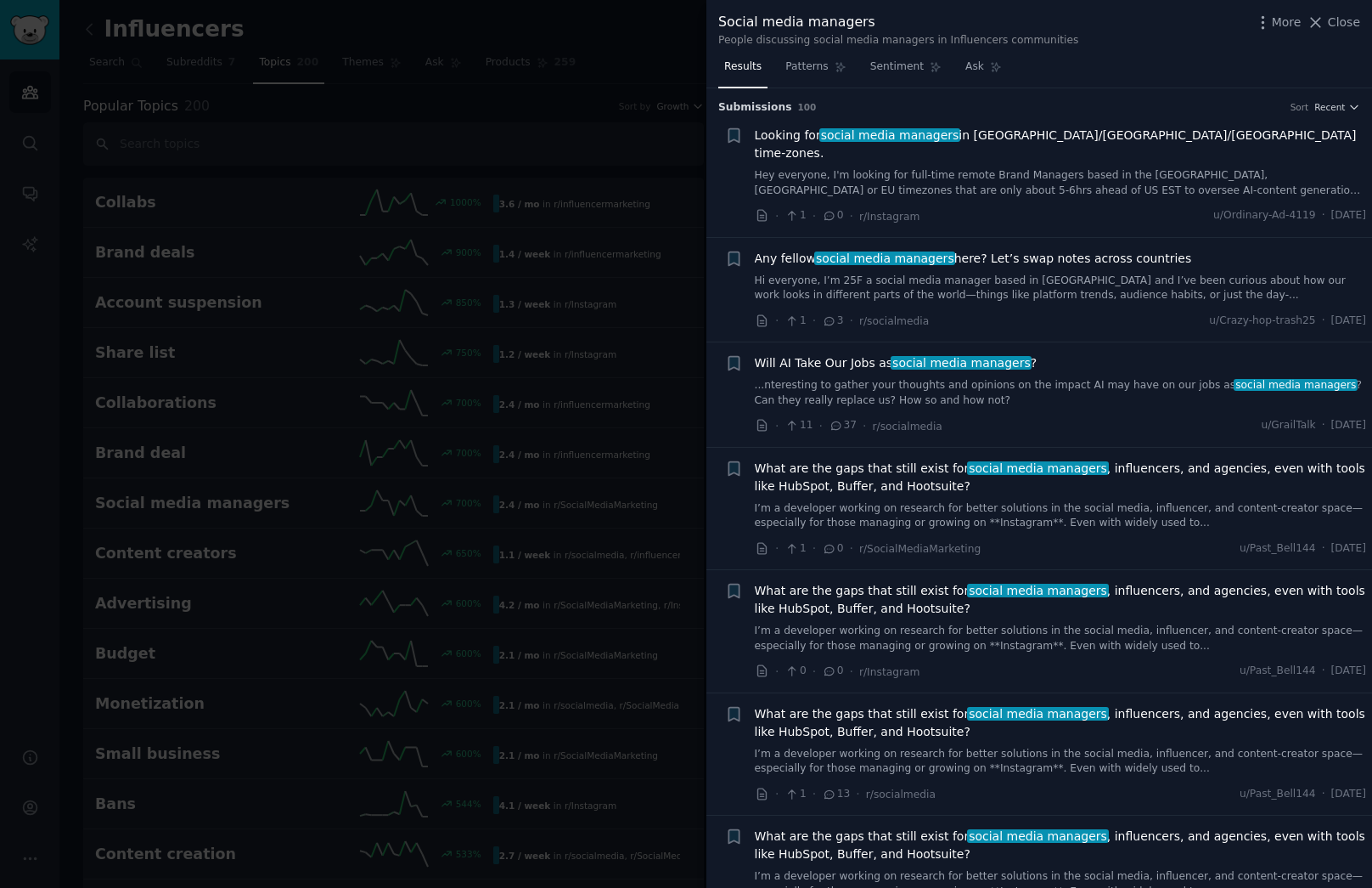
click at [559, 421] on div at bounding box center [686, 444] width 1372 height 888
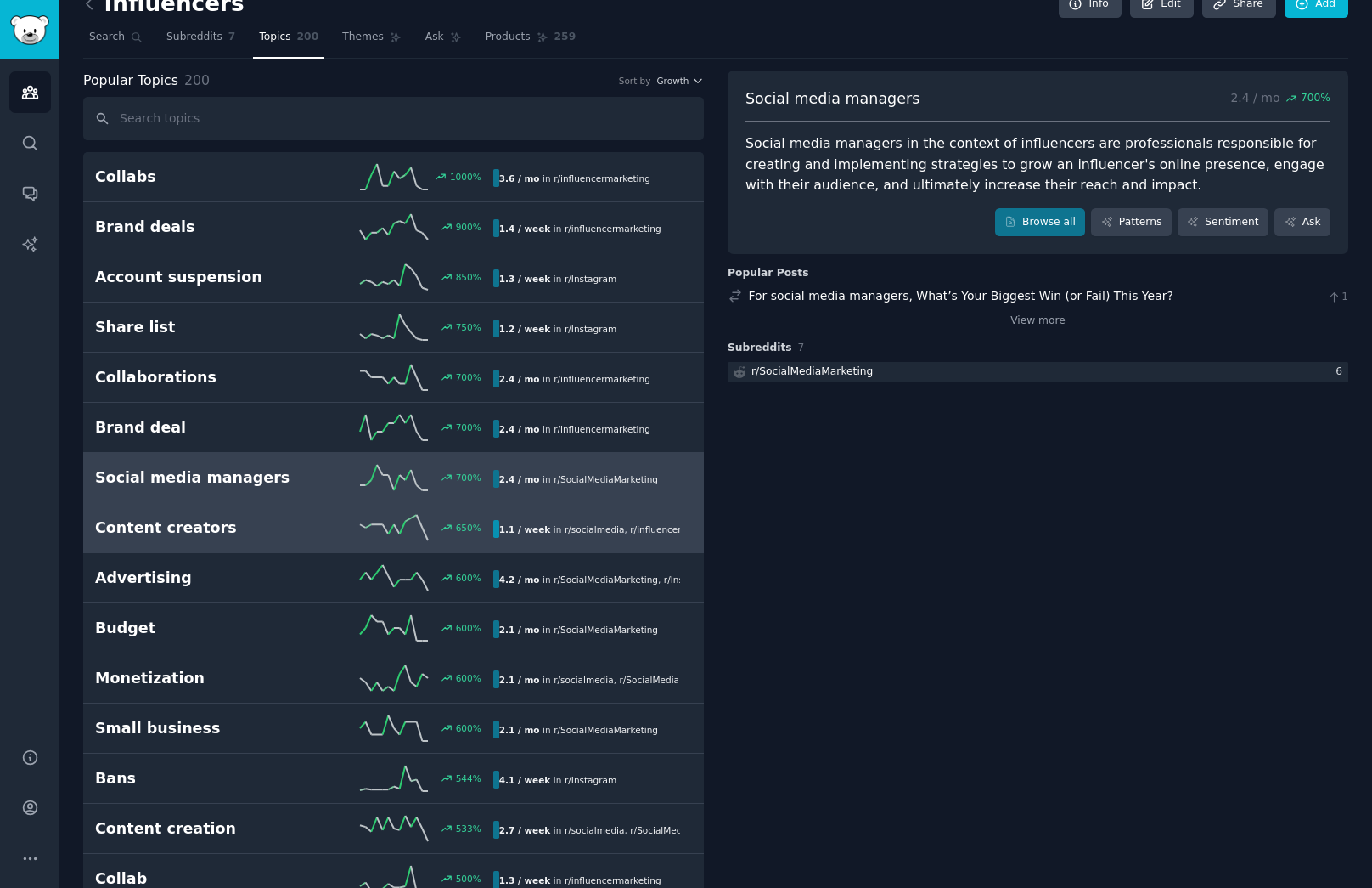
scroll to position [49, 0]
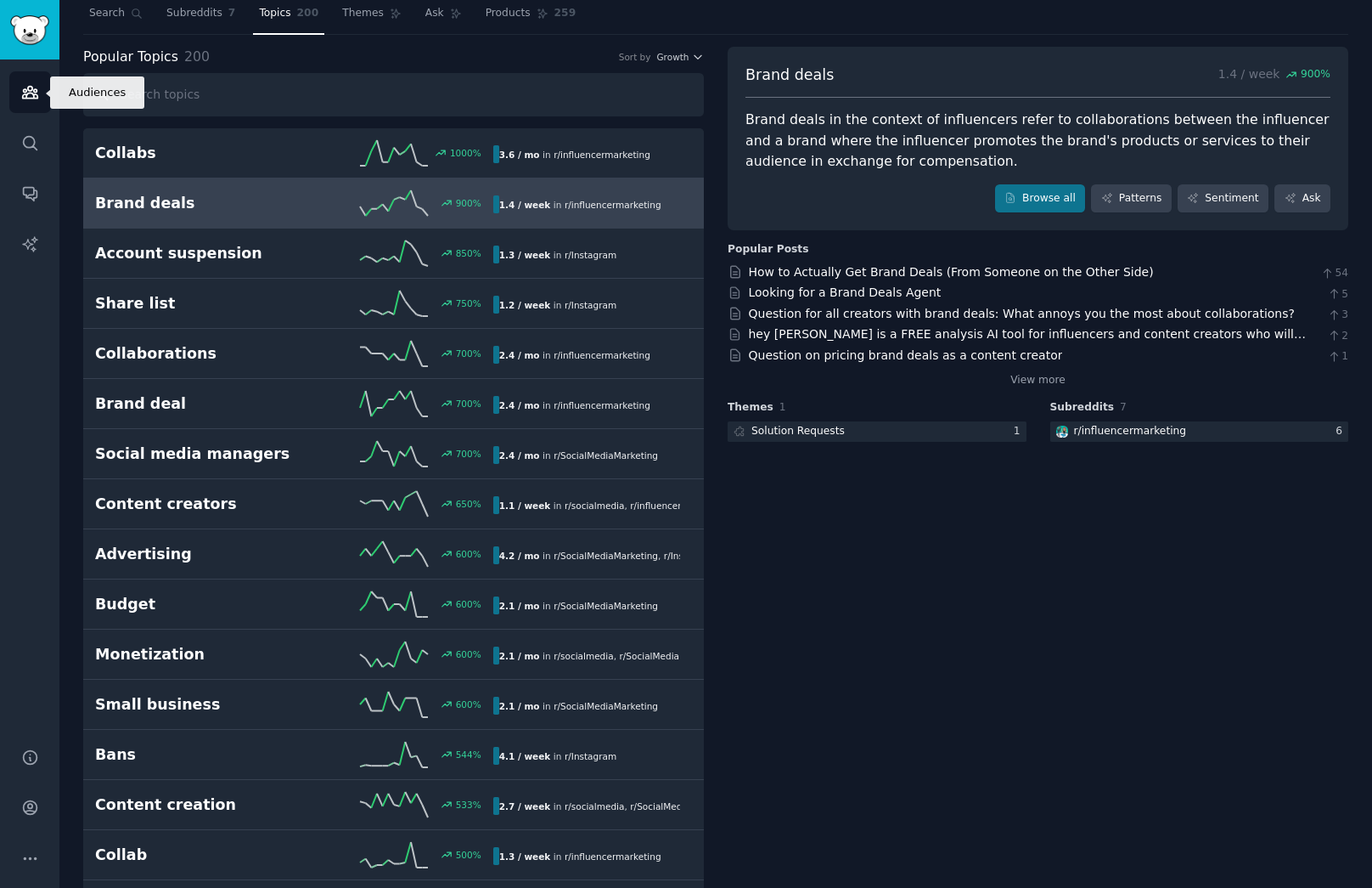
click at [18, 88] on link "Audiences" at bounding box center [30, 92] width 42 height 42
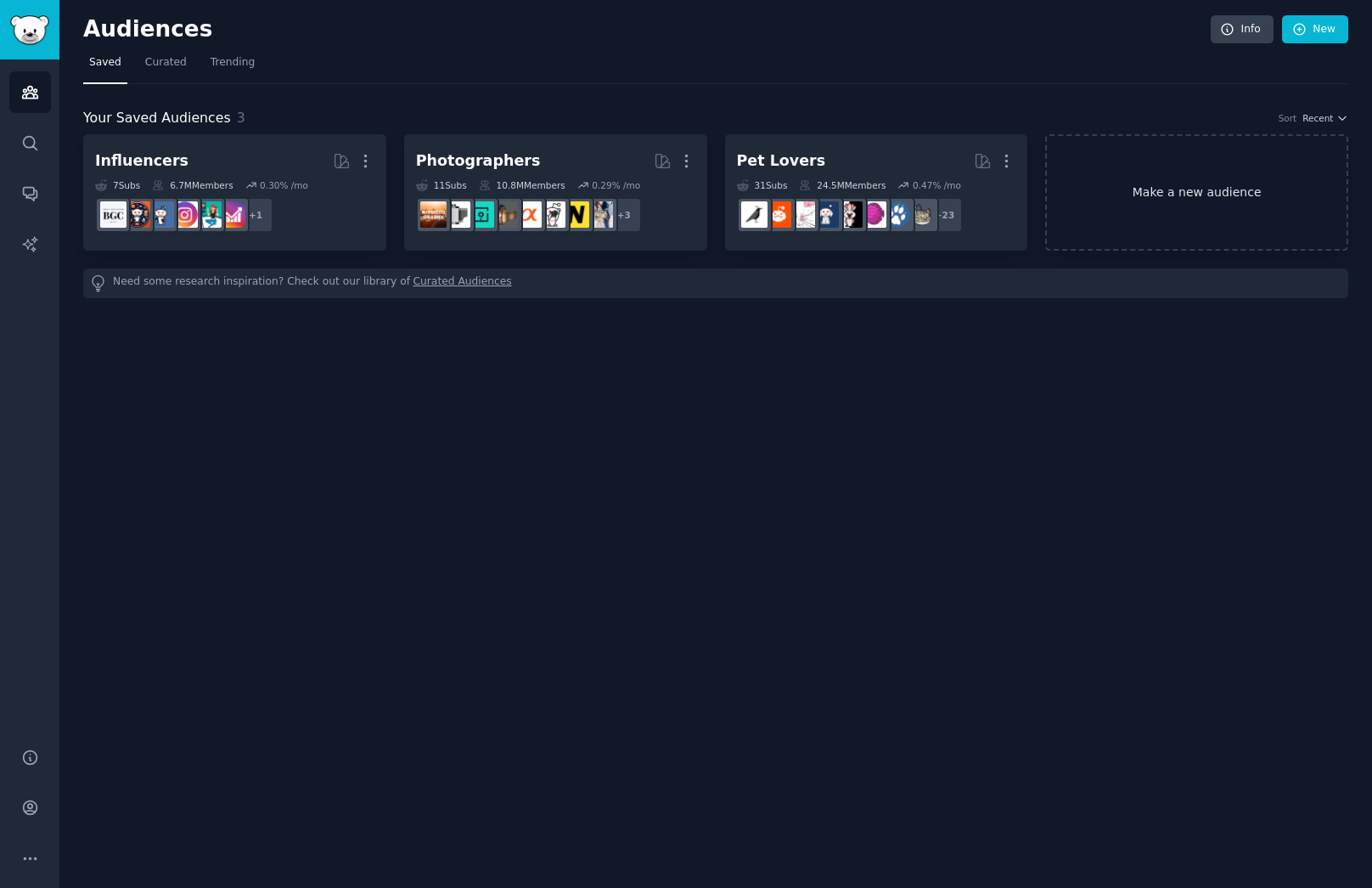
click at [1086, 174] on link "Make a new audience" at bounding box center [1197, 192] width 303 height 117
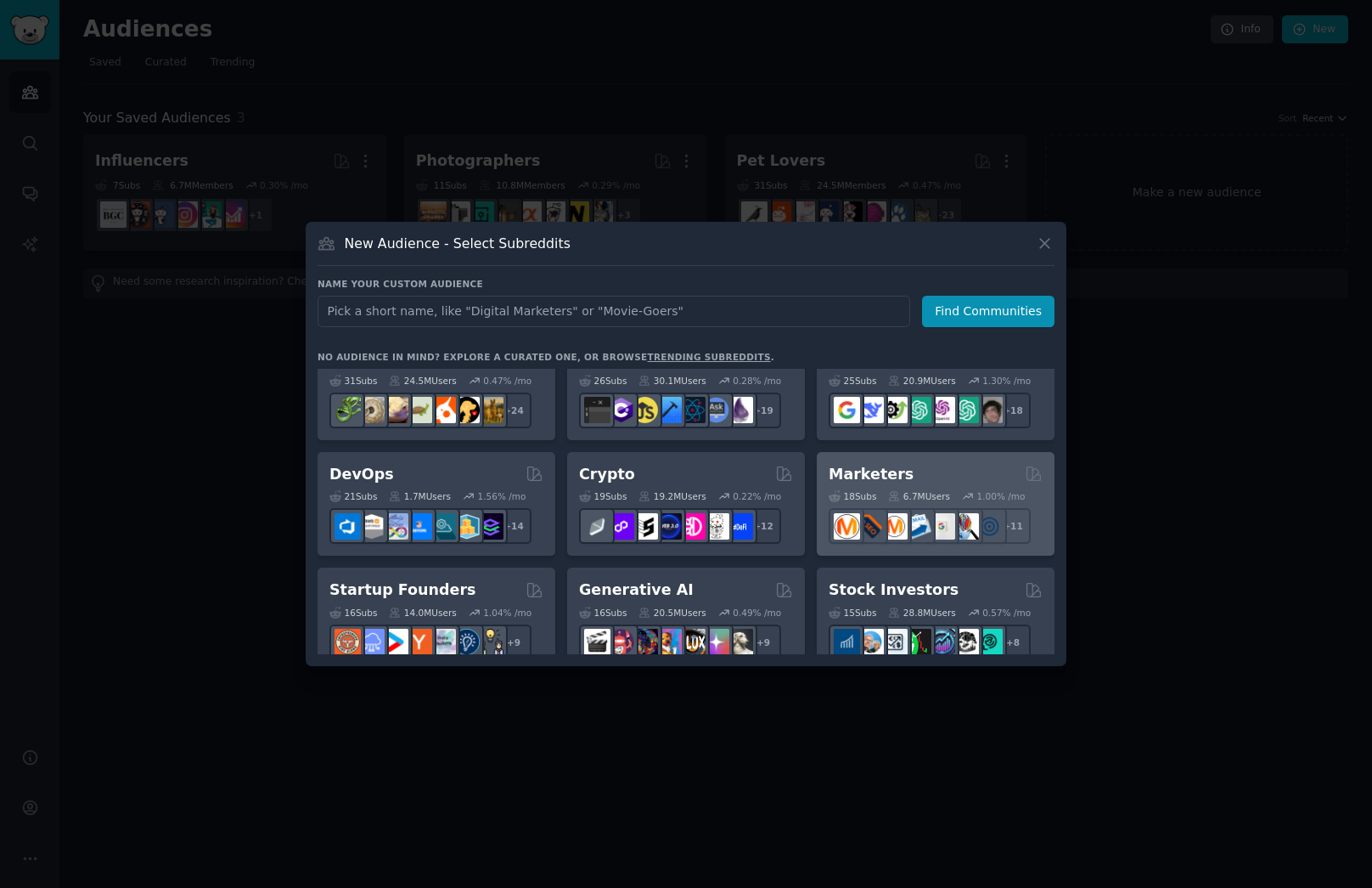
scroll to position [34, 0]
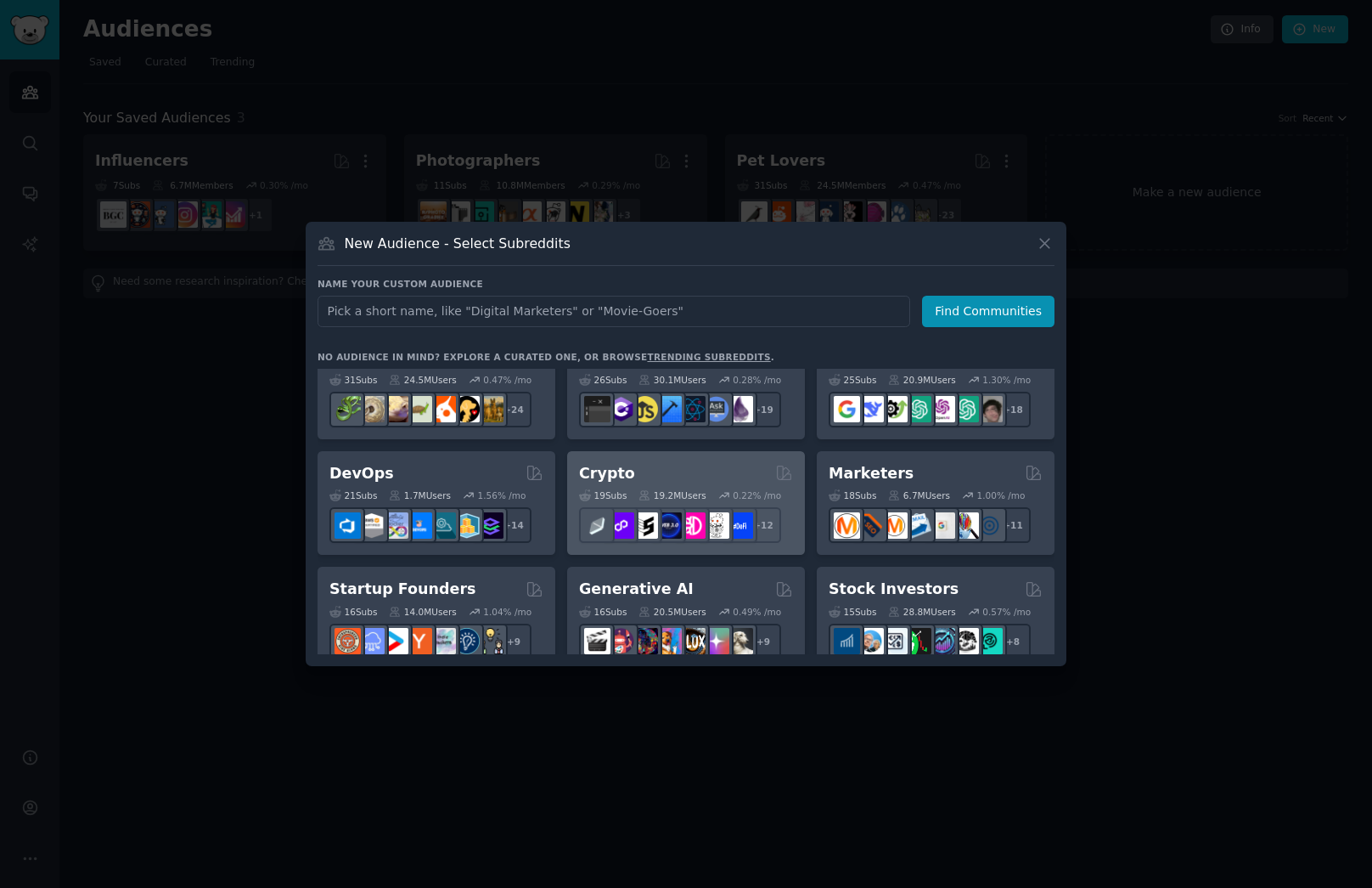
click at [642, 478] on div "Crypto" at bounding box center [685, 473] width 214 height 21
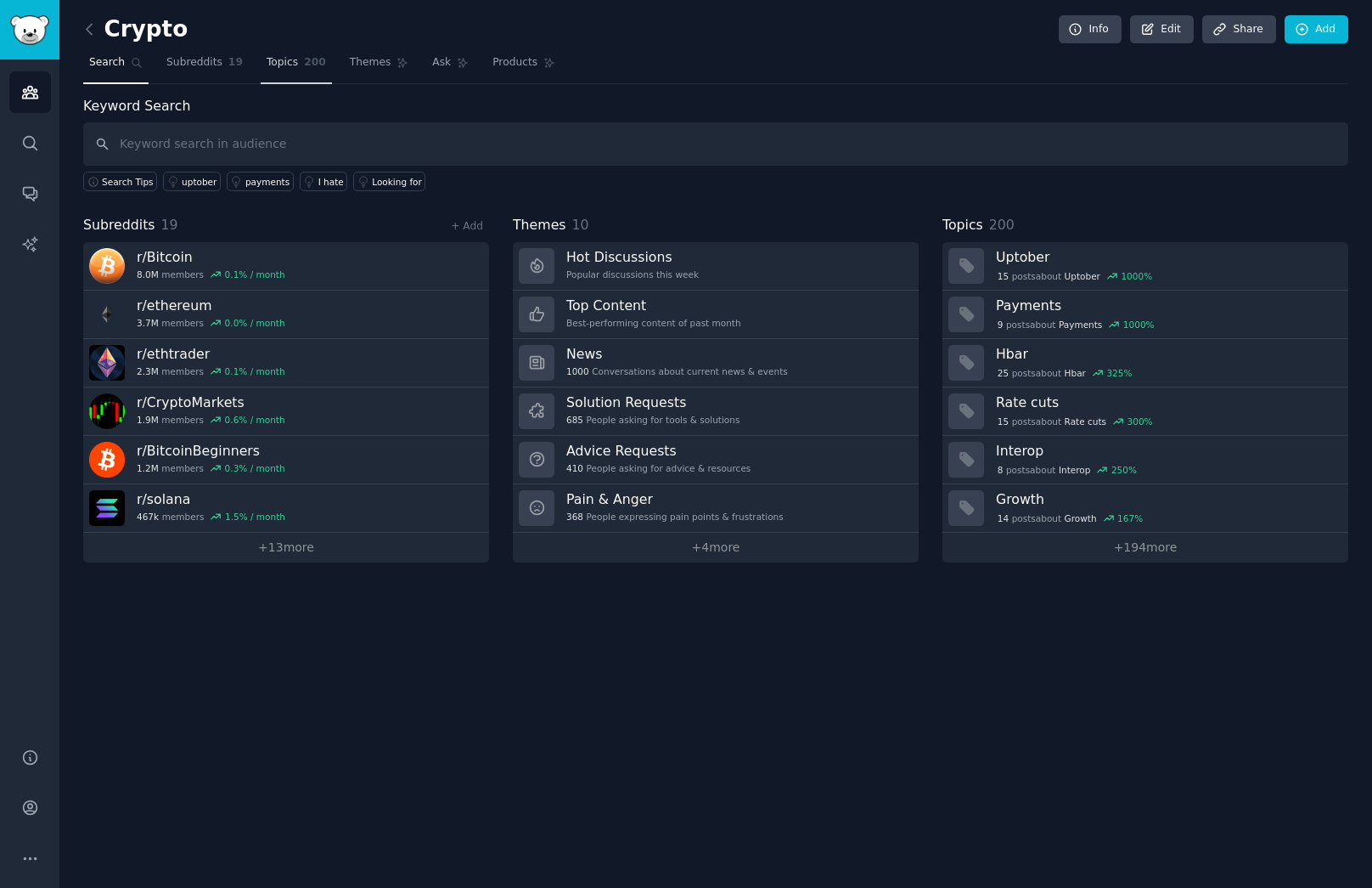
click at [270, 65] on span "Topics" at bounding box center [282, 63] width 31 height 15
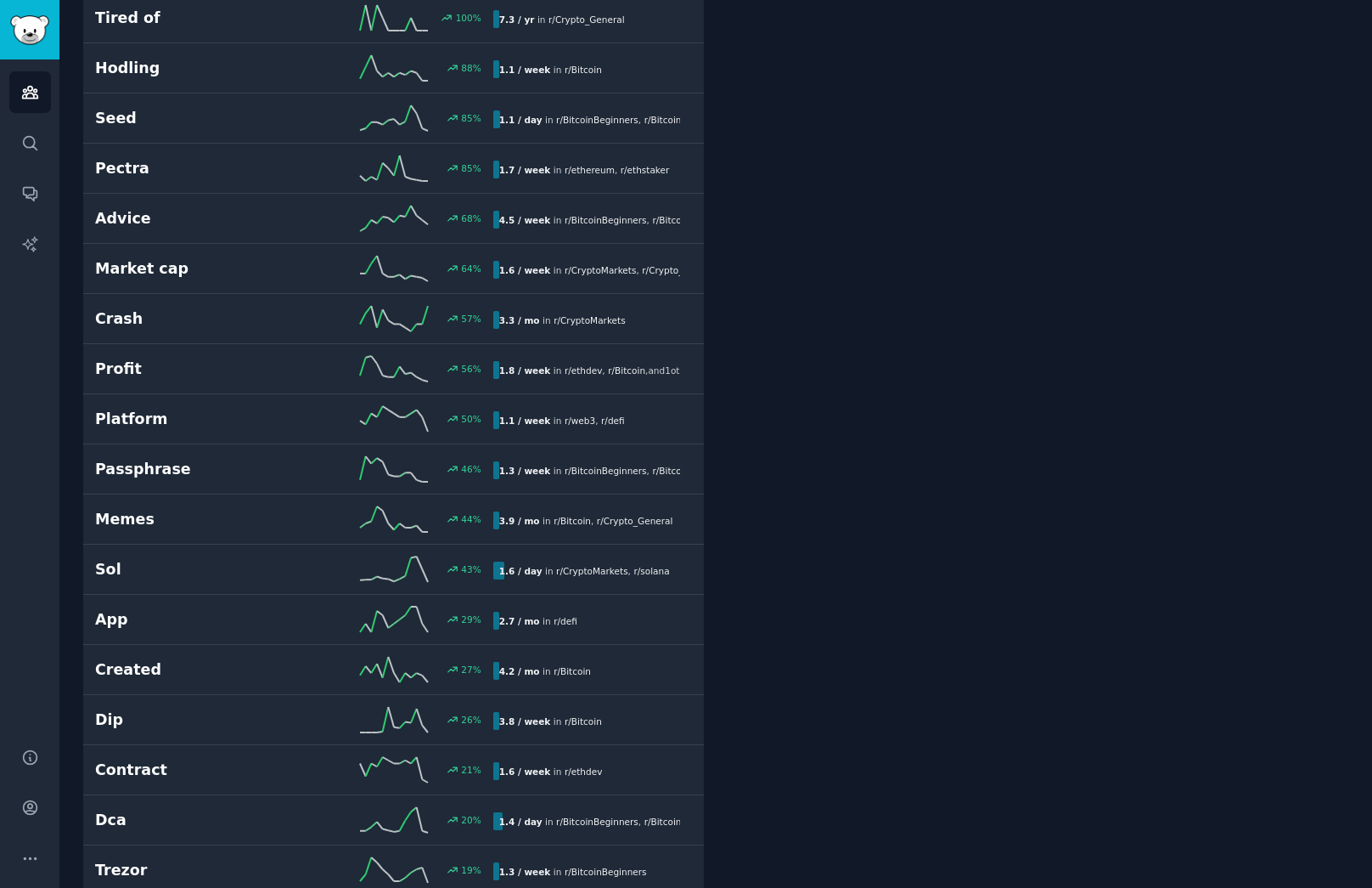
scroll to position [514, 0]
